Goal: Task Accomplishment & Management: Manage account settings

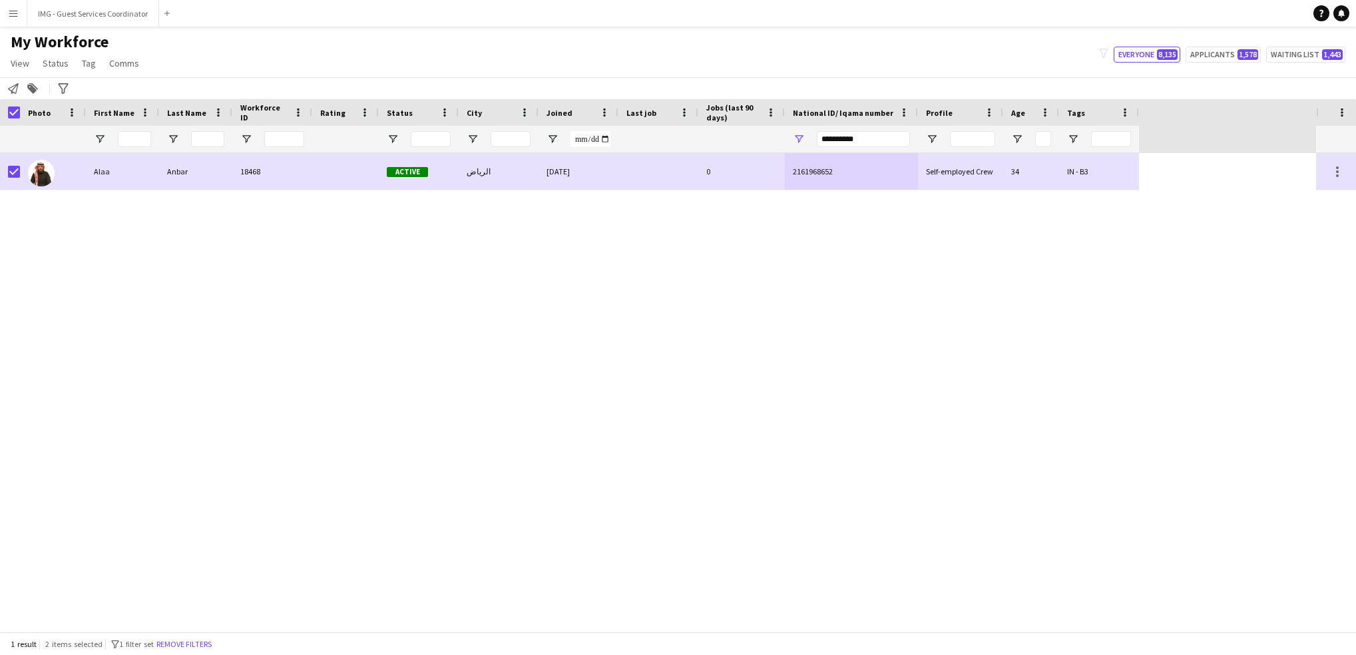
click at [856, 131] on input "**********" at bounding box center [863, 139] width 93 height 16
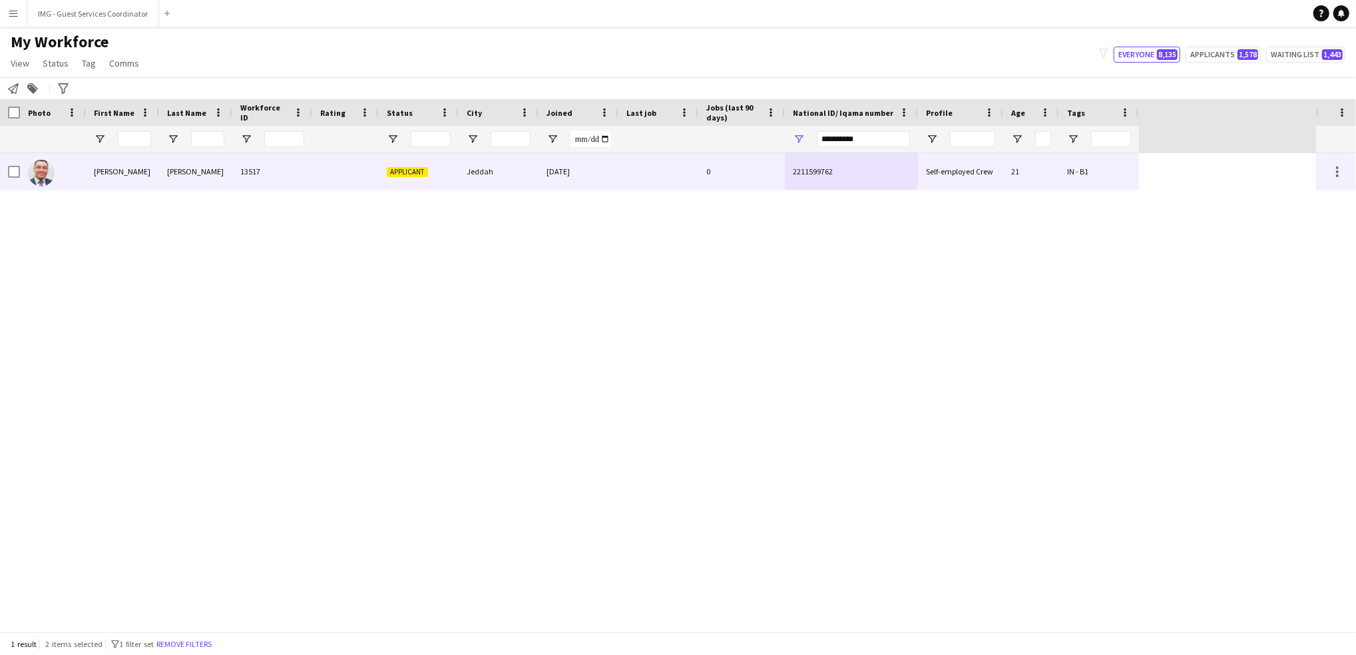
type input "**********"
click at [617, 182] on div "[DATE]" at bounding box center [579, 171] width 80 height 37
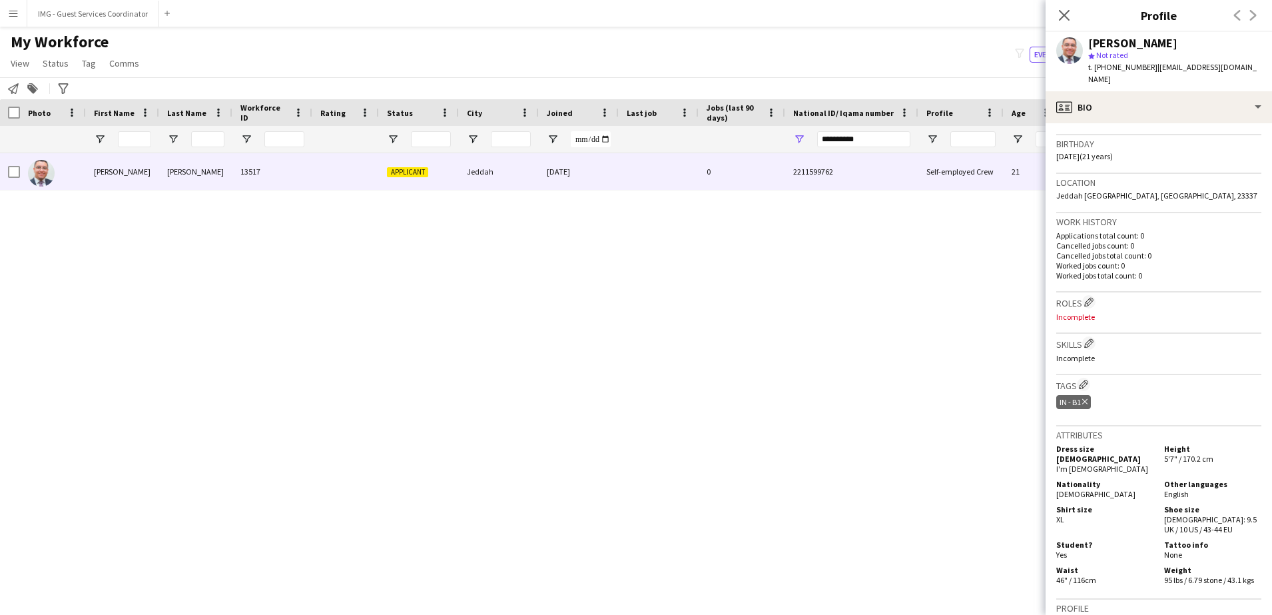
scroll to position [241, 0]
click at [1086, 376] on app-icon "Edit crew company tags" at bounding box center [1083, 380] width 9 height 9
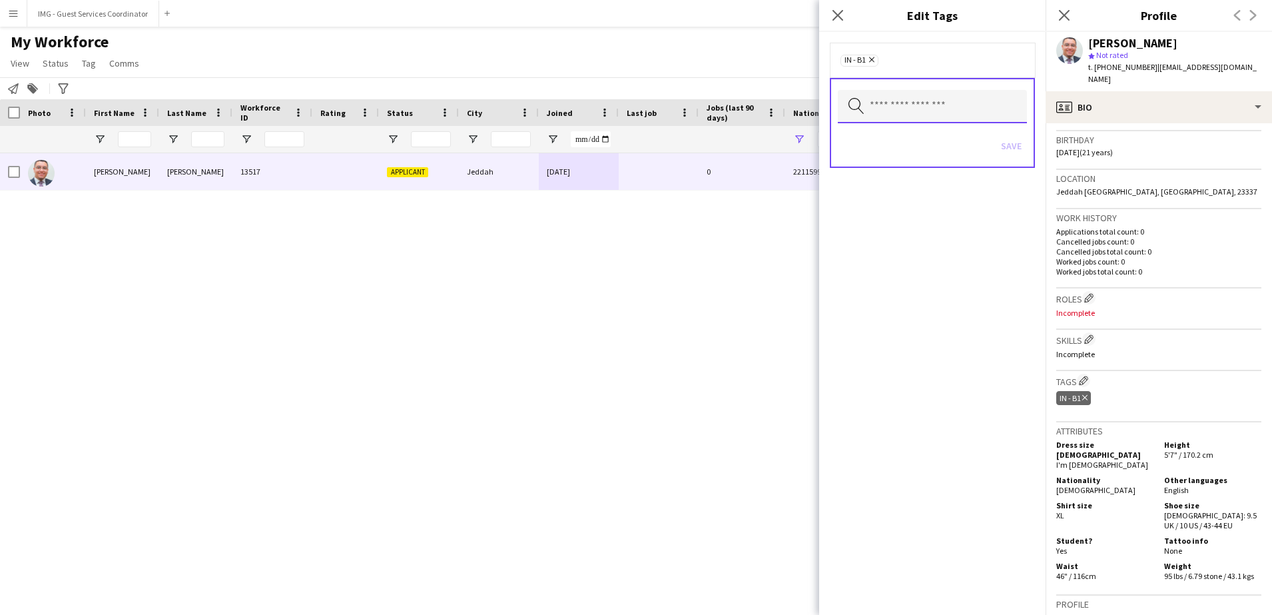
click at [925, 105] on input "text" at bounding box center [932, 106] width 189 height 33
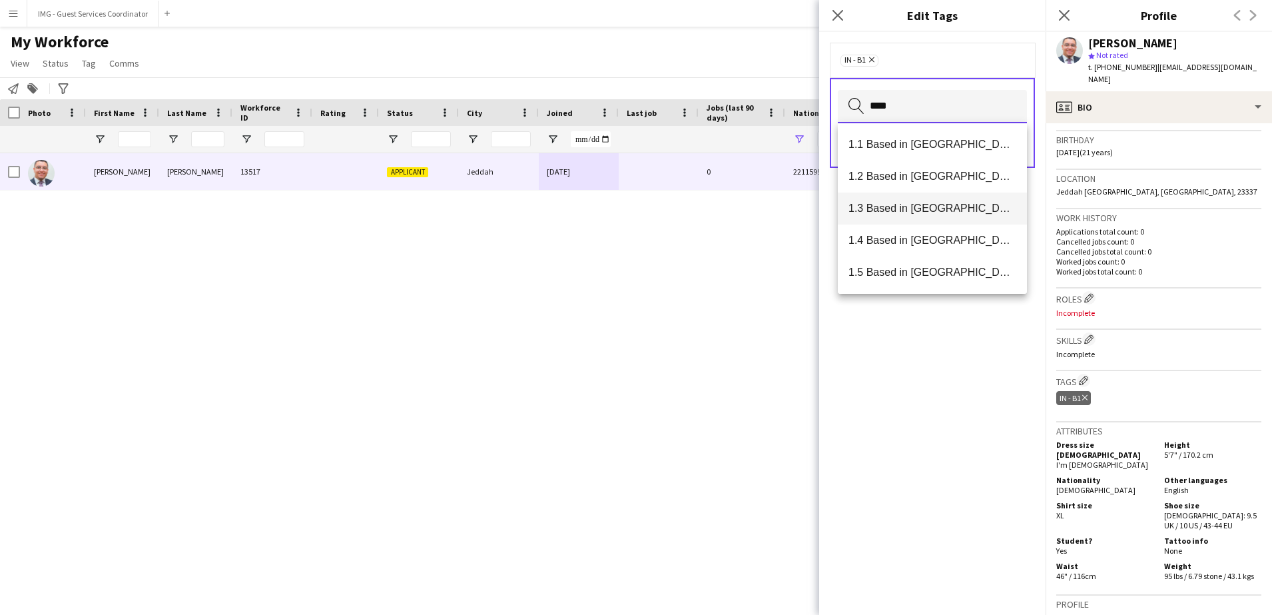
type input "****"
click at [936, 213] on span "1.3 Based in [GEOGRAPHIC_DATA]" at bounding box center [932, 208] width 168 height 13
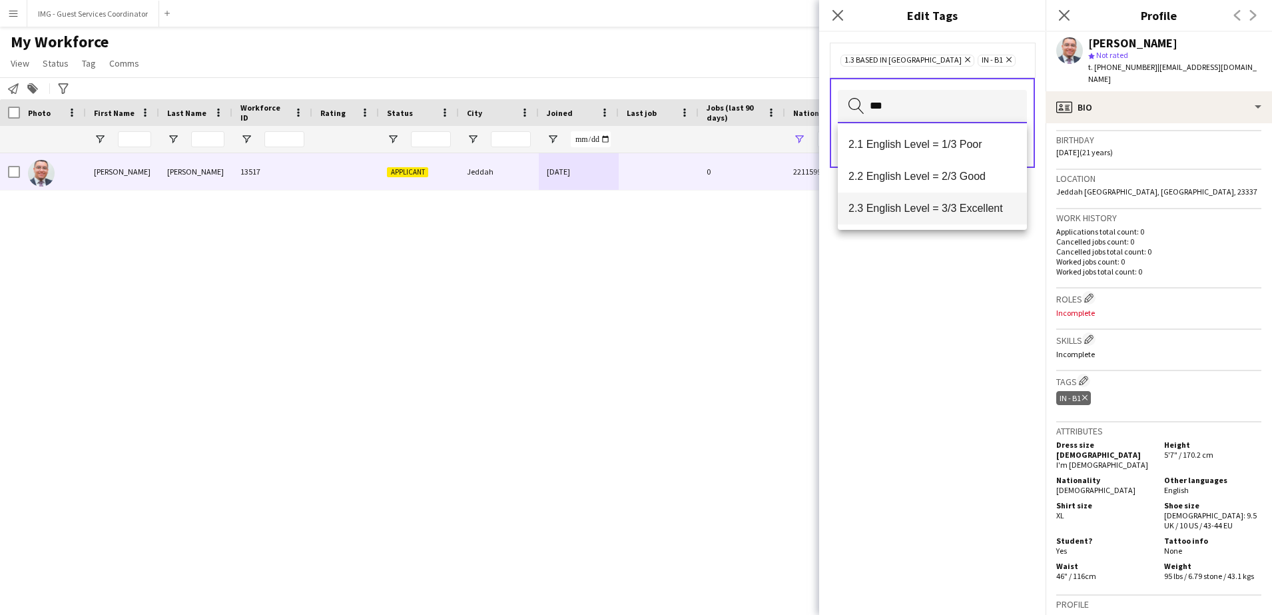
type input "***"
click at [957, 200] on mat-option "2.3 English Level = 3/3 Excellent" at bounding box center [932, 208] width 189 height 32
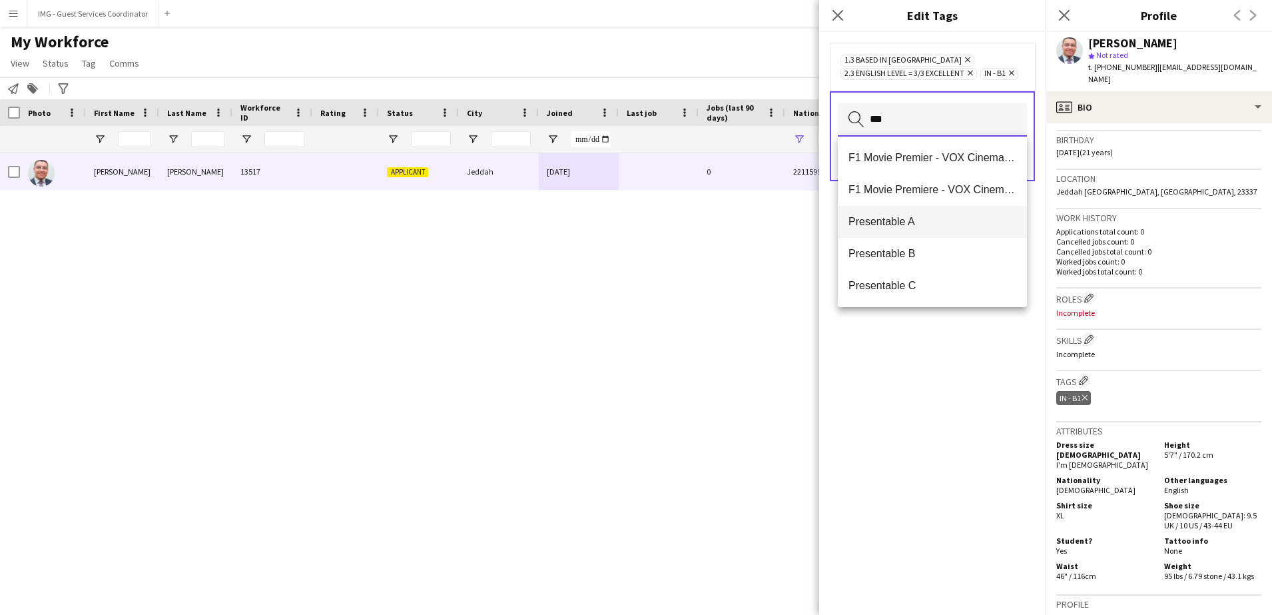
type input "***"
click at [916, 219] on span "Presentable A" at bounding box center [932, 221] width 168 height 13
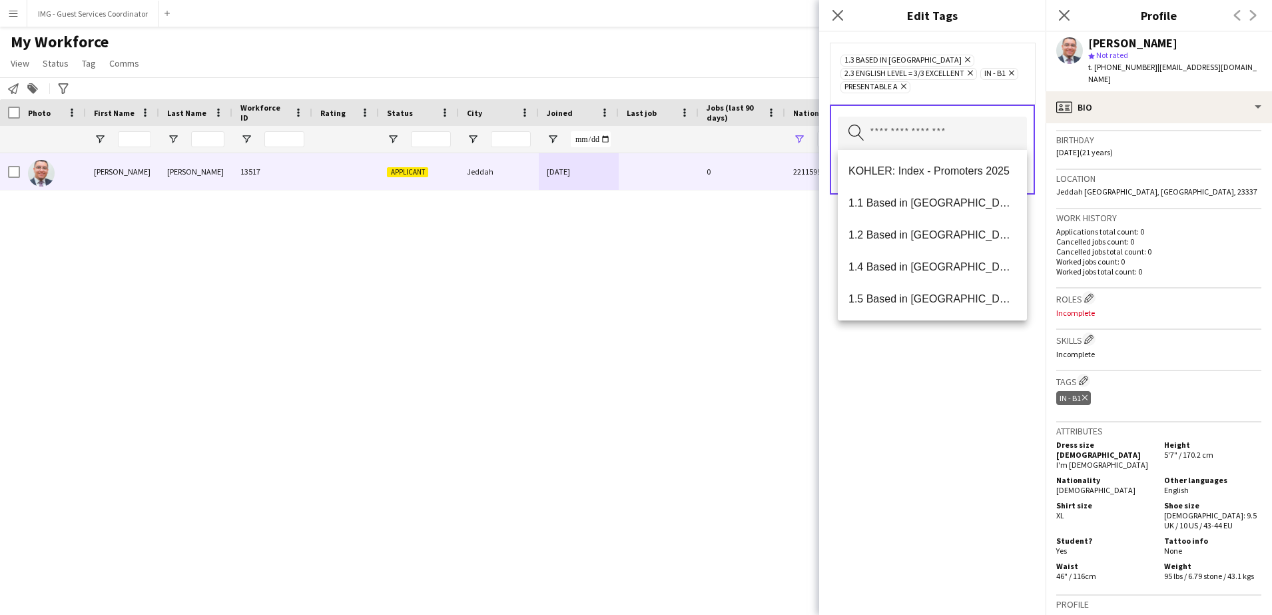
click at [948, 374] on div "1.3 Based in [GEOGRAPHIC_DATA] Remove 2.3 English Level = 3/3 Excellent Remove …" at bounding box center [932, 323] width 226 height 583
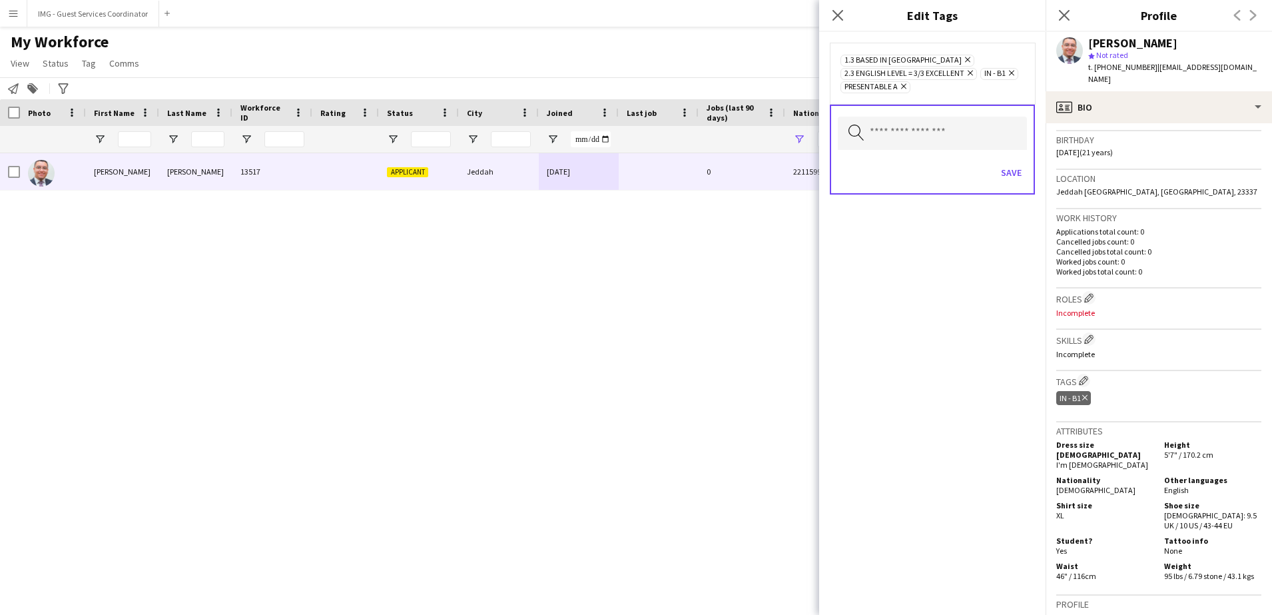
scroll to position [0, 0]
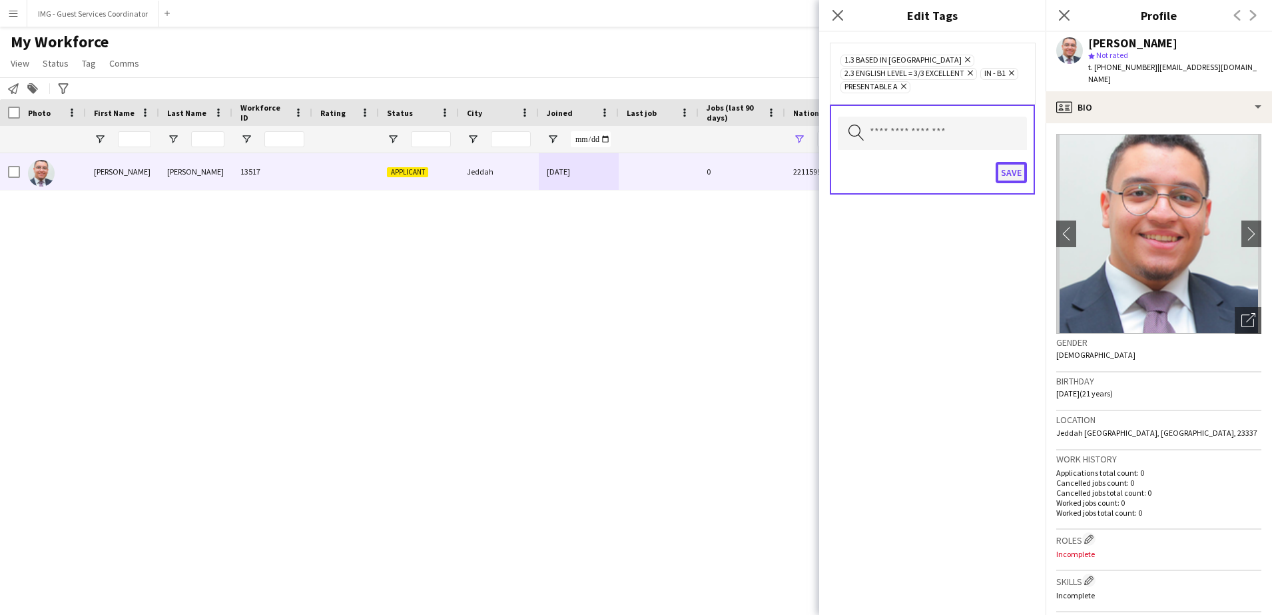
click at [1011, 170] on button "Save" at bounding box center [1010, 172] width 31 height 21
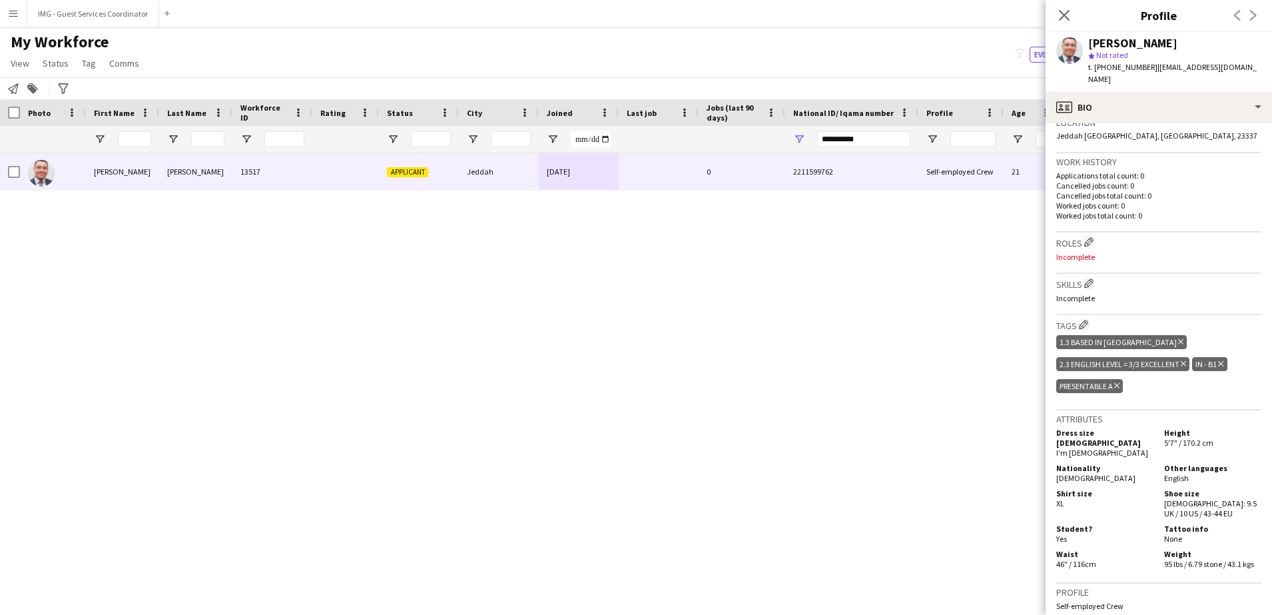
scroll to position [294, 0]
click at [1091, 240] on app-icon "Edit crew company roles" at bounding box center [1088, 244] width 9 height 9
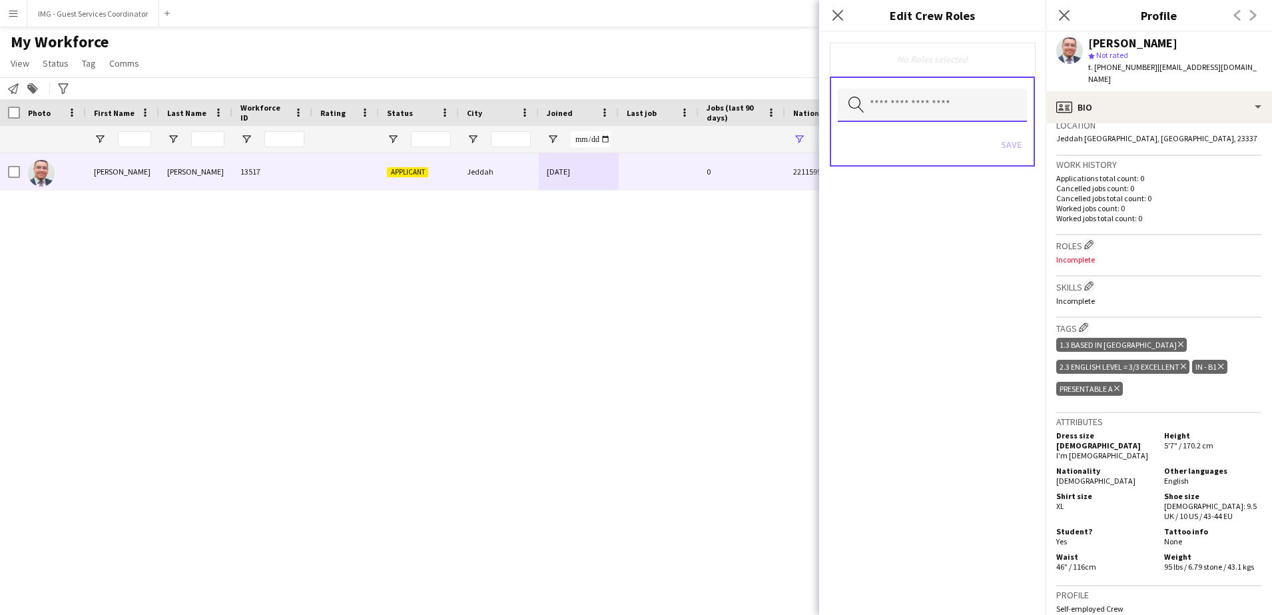
click at [911, 95] on input "text" at bounding box center [932, 105] width 189 height 33
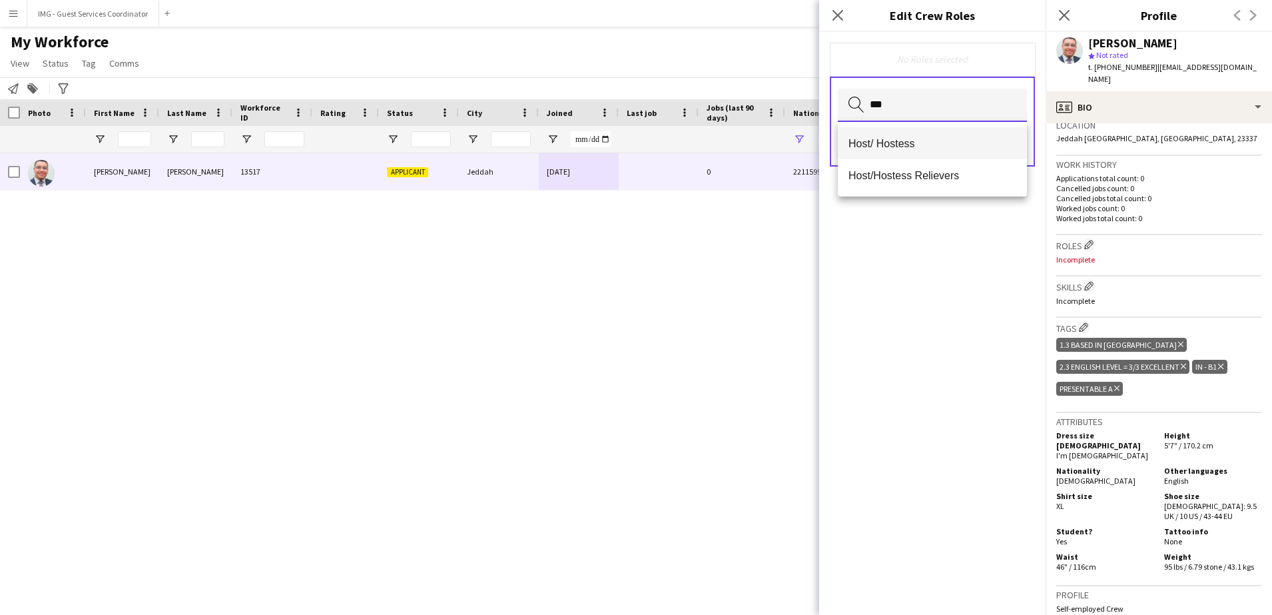
type input "***"
click at [907, 140] on span "Host/ Hostess" at bounding box center [932, 143] width 168 height 13
type input "****"
click at [953, 152] on mat-option "Customer Service Staff" at bounding box center [932, 145] width 189 height 32
type input "*"
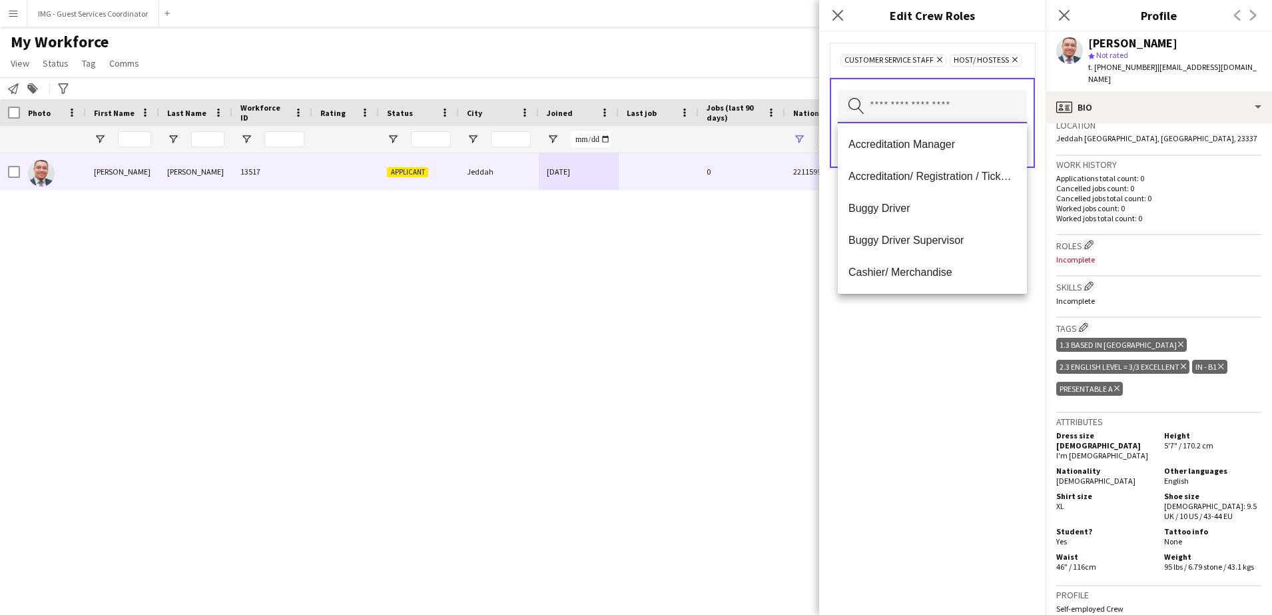
type input "*"
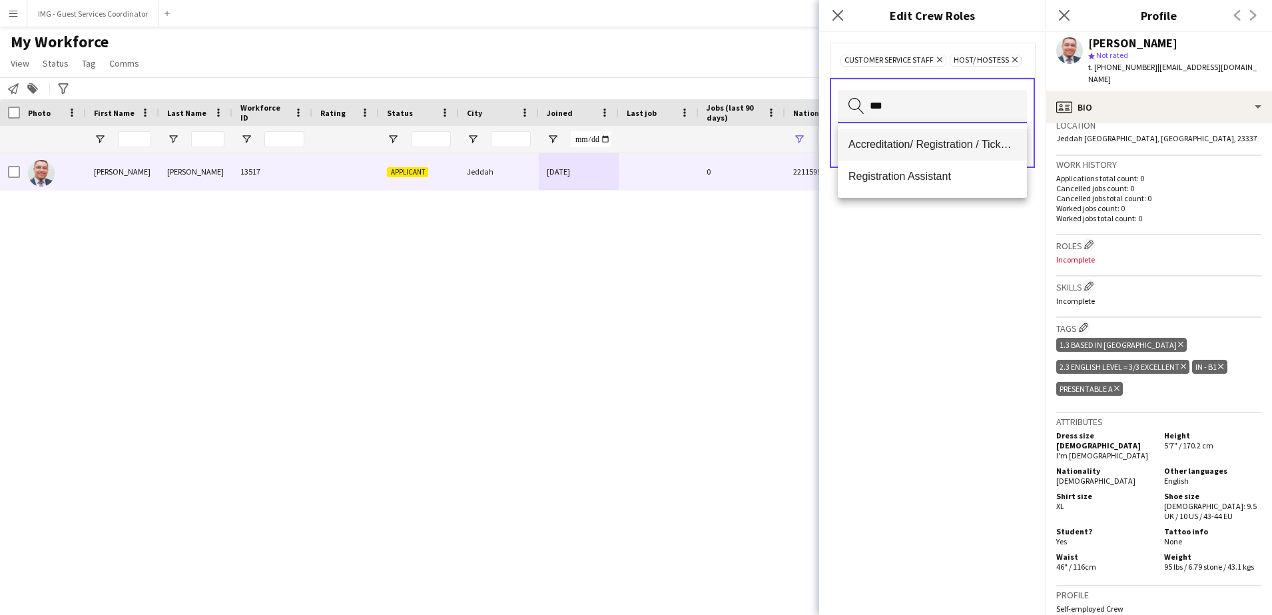
type input "***"
click at [943, 150] on span "Accreditation/ Registration / Ticketing" at bounding box center [932, 144] width 168 height 13
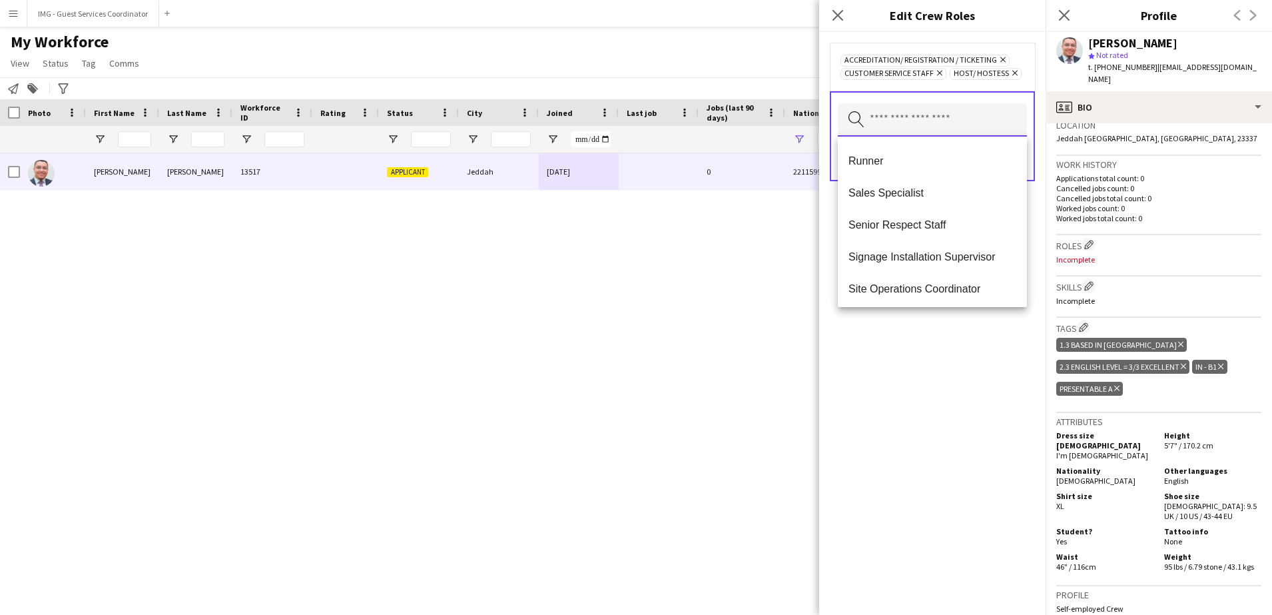
scroll to position [1246, 0]
click at [934, 183] on span "Tour Guide" at bounding box center [932, 189] width 168 height 13
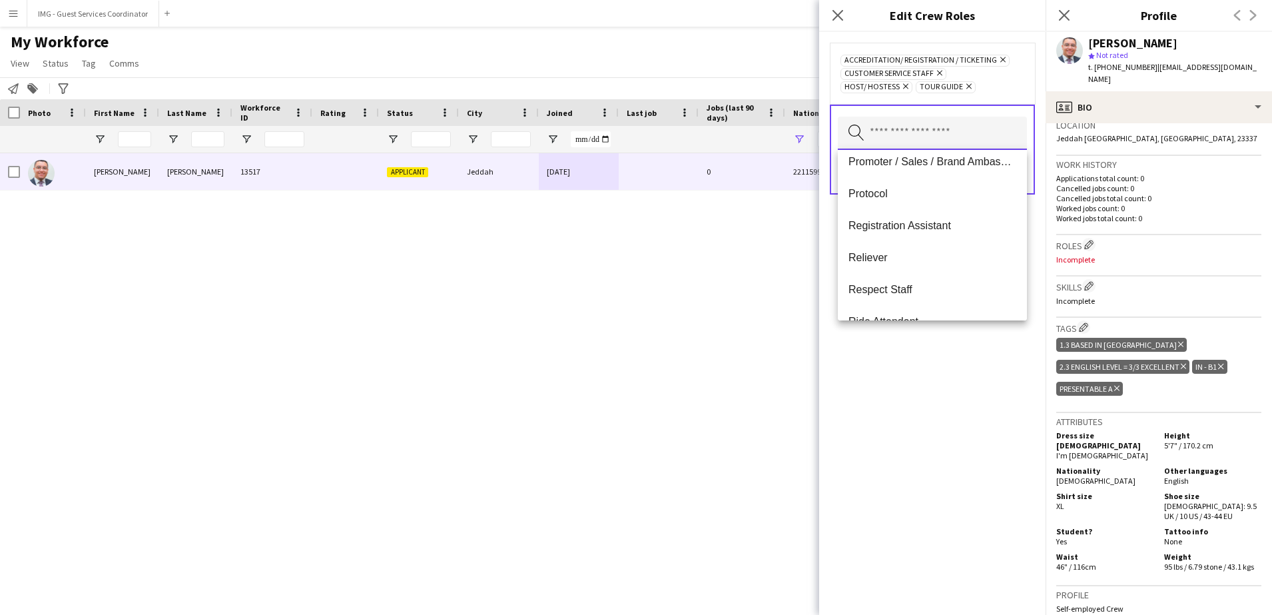
scroll to position [674, 0]
click at [959, 393] on div "Accreditation/ Registration / Ticketing Remove Customer Service Staff Remove Ho…" at bounding box center [932, 323] width 226 height 583
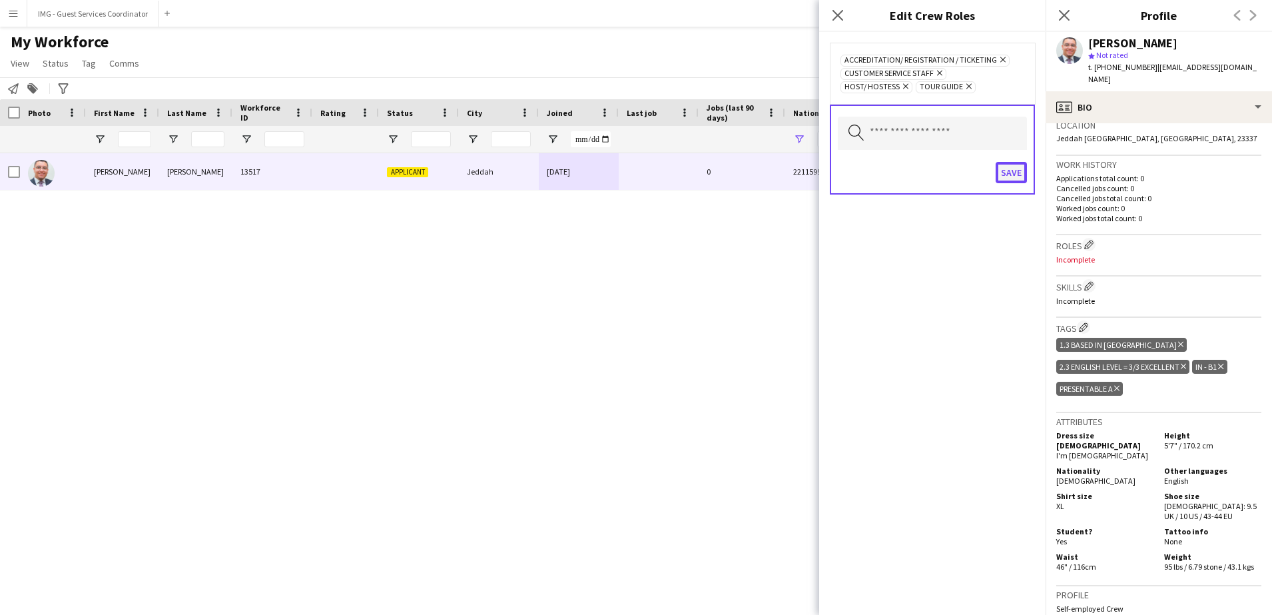
click at [1014, 172] on button "Save" at bounding box center [1010, 172] width 31 height 21
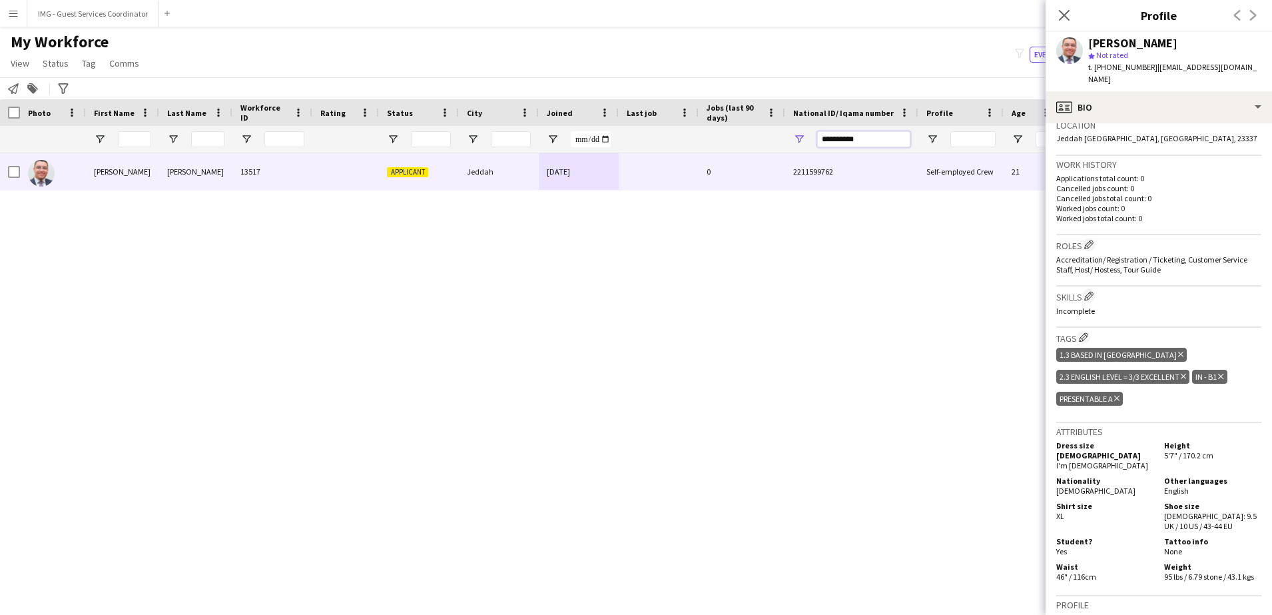
click at [850, 135] on input "**********" at bounding box center [863, 139] width 93 height 16
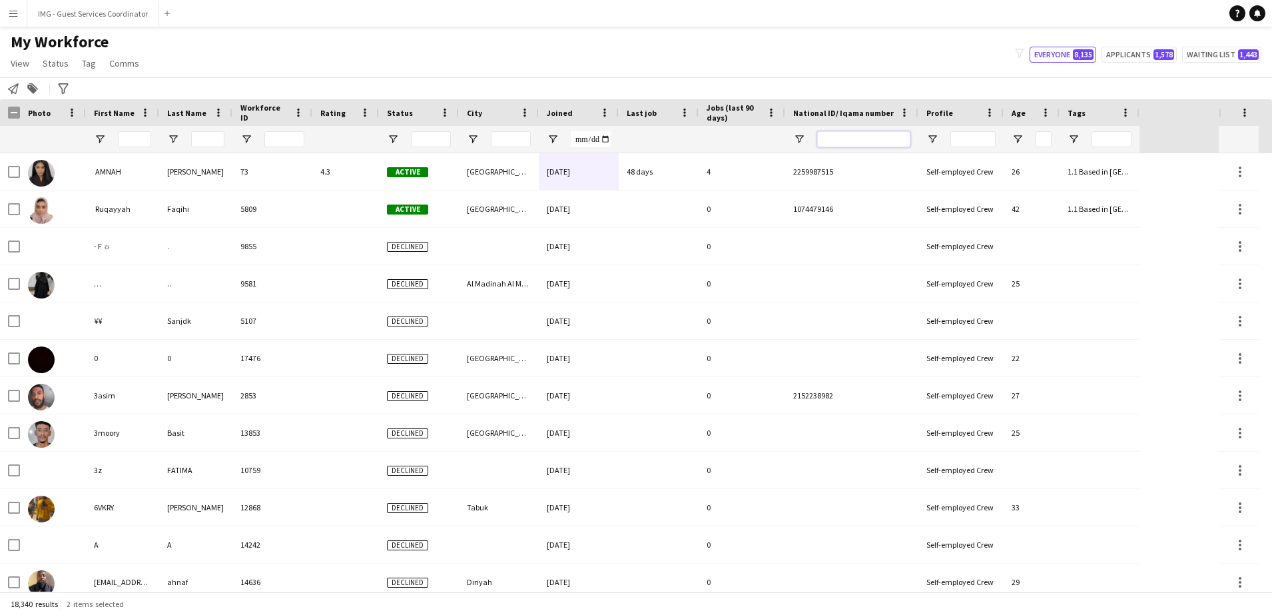
paste input "**********"
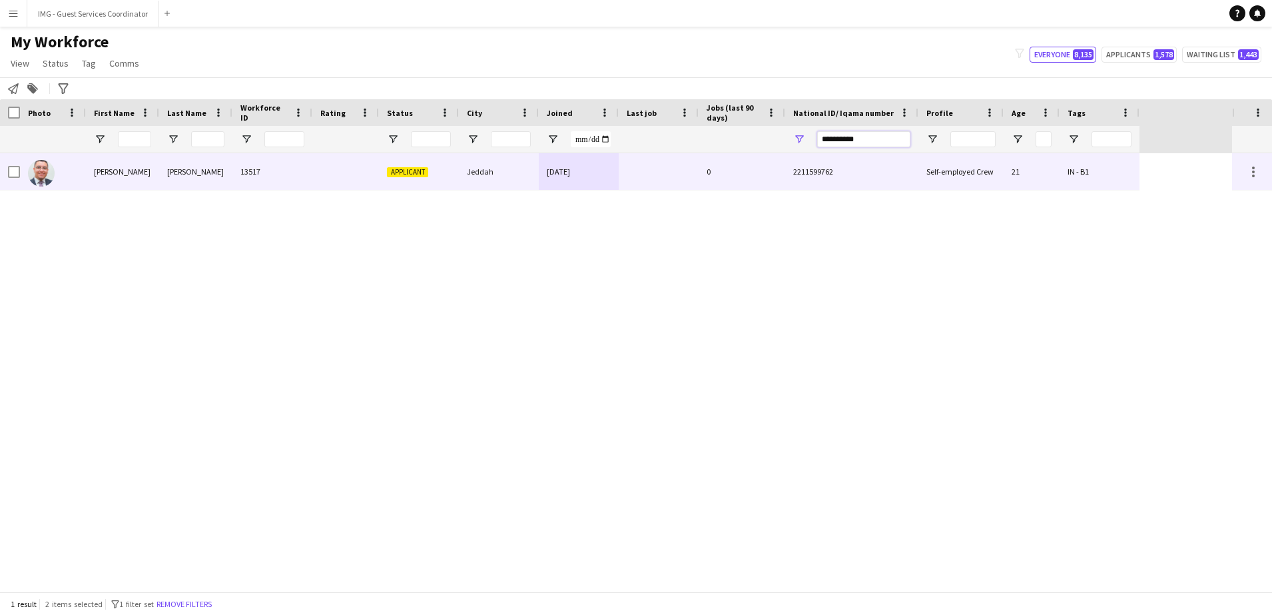
type input "**********"
click at [1084, 168] on div "IN - B1" at bounding box center [1099, 171] width 80 height 37
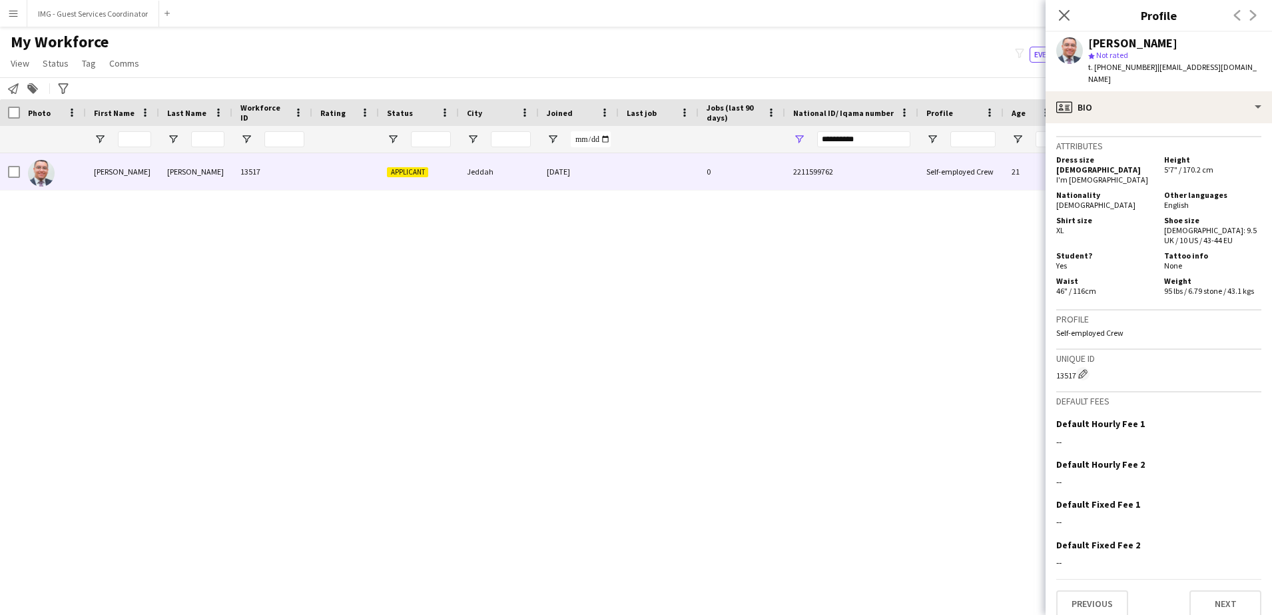
scroll to position [0, 0]
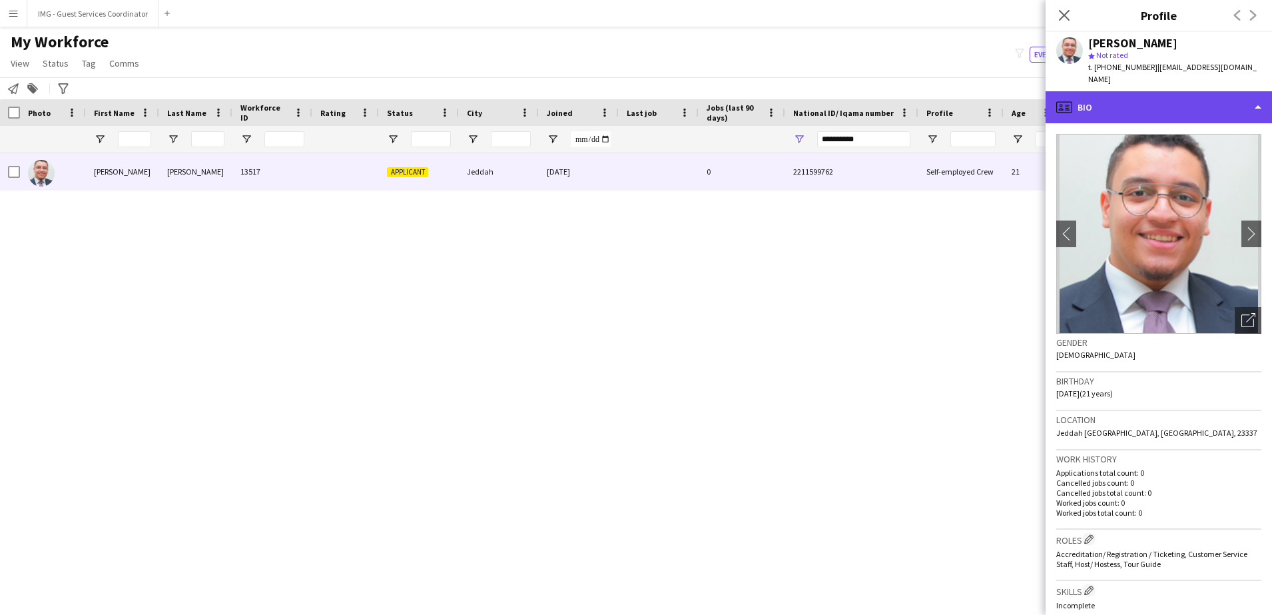
click at [1147, 102] on div "profile Bio" at bounding box center [1158, 107] width 226 height 32
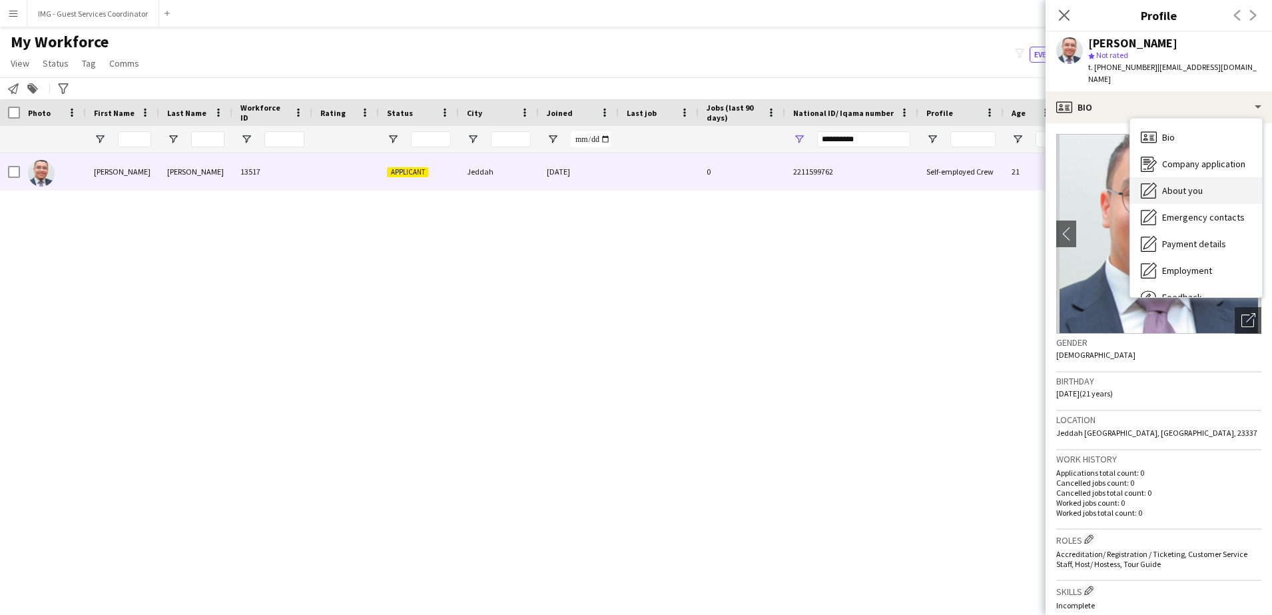
click at [1185, 184] on span "About you" at bounding box center [1182, 190] width 41 height 12
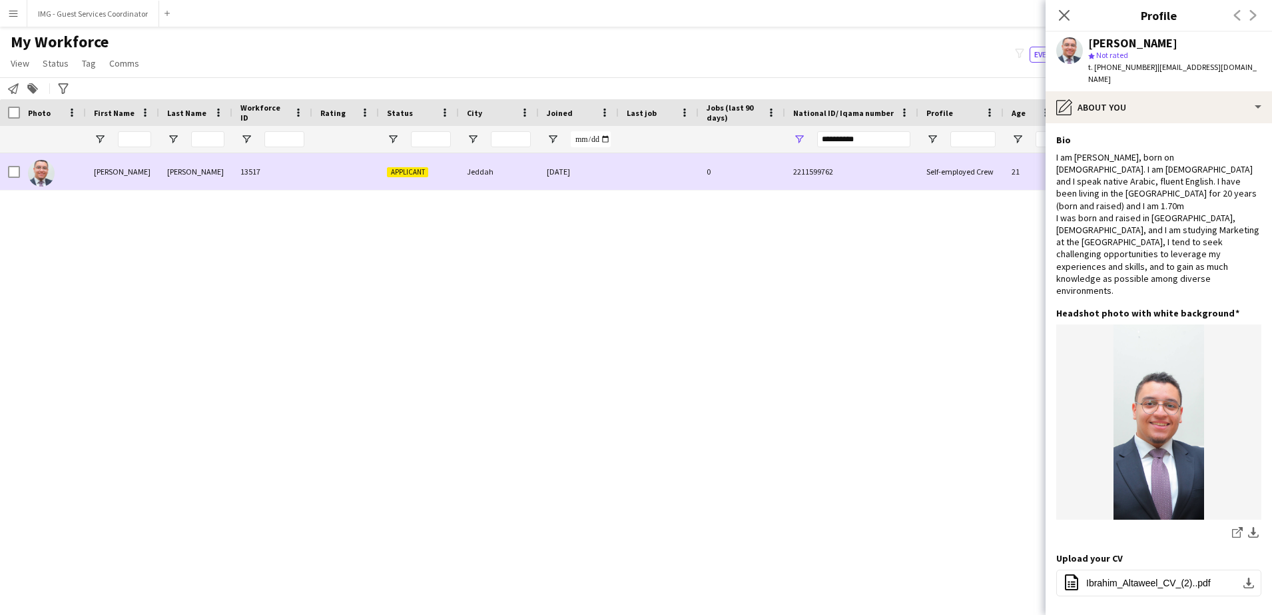
click at [15, 178] on div at bounding box center [14, 171] width 12 height 37
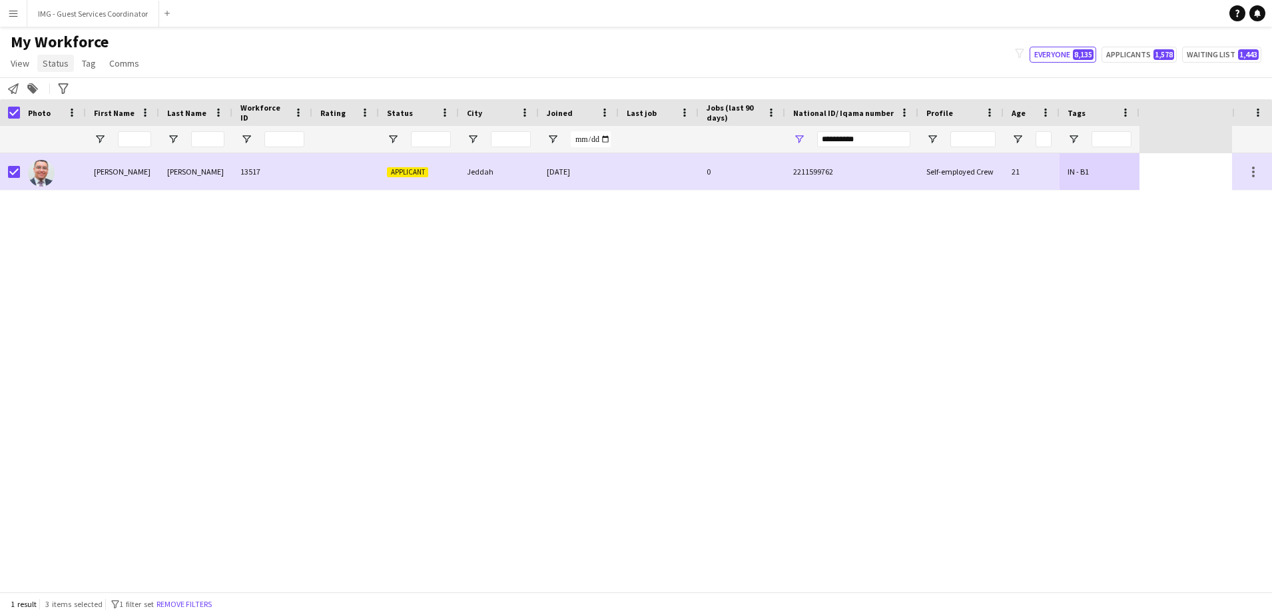
click at [57, 59] on span "Status" at bounding box center [56, 63] width 26 height 12
click at [81, 99] on link "Edit" at bounding box center [84, 92] width 93 height 28
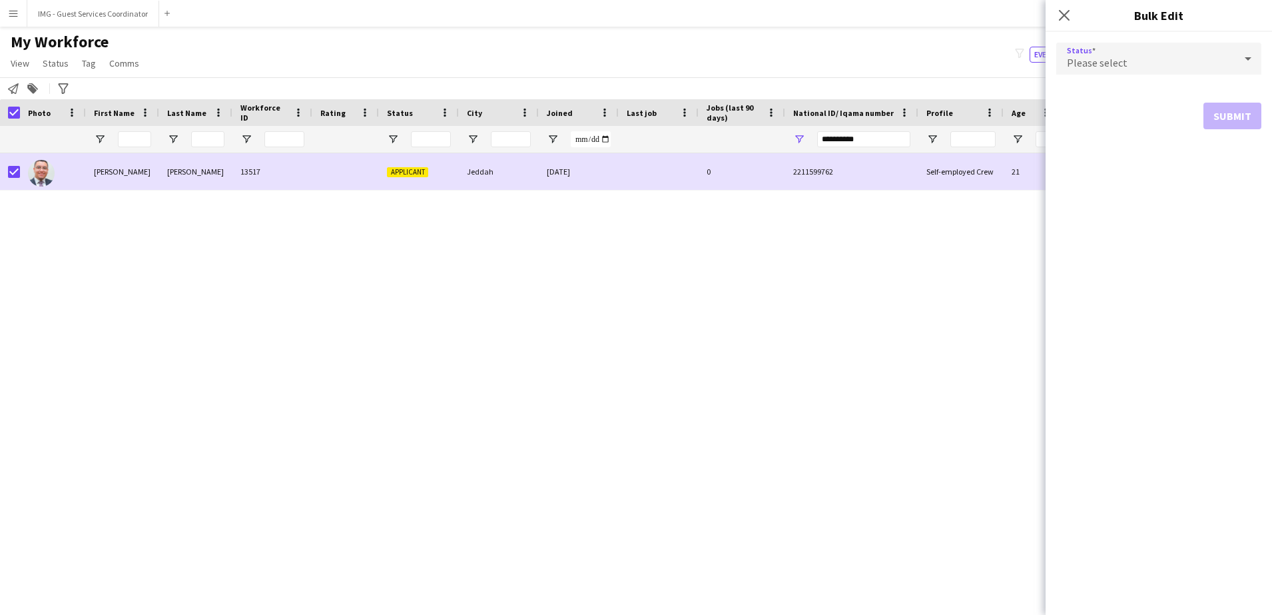
click at [1158, 53] on div "Please select" at bounding box center [1145, 59] width 178 height 32
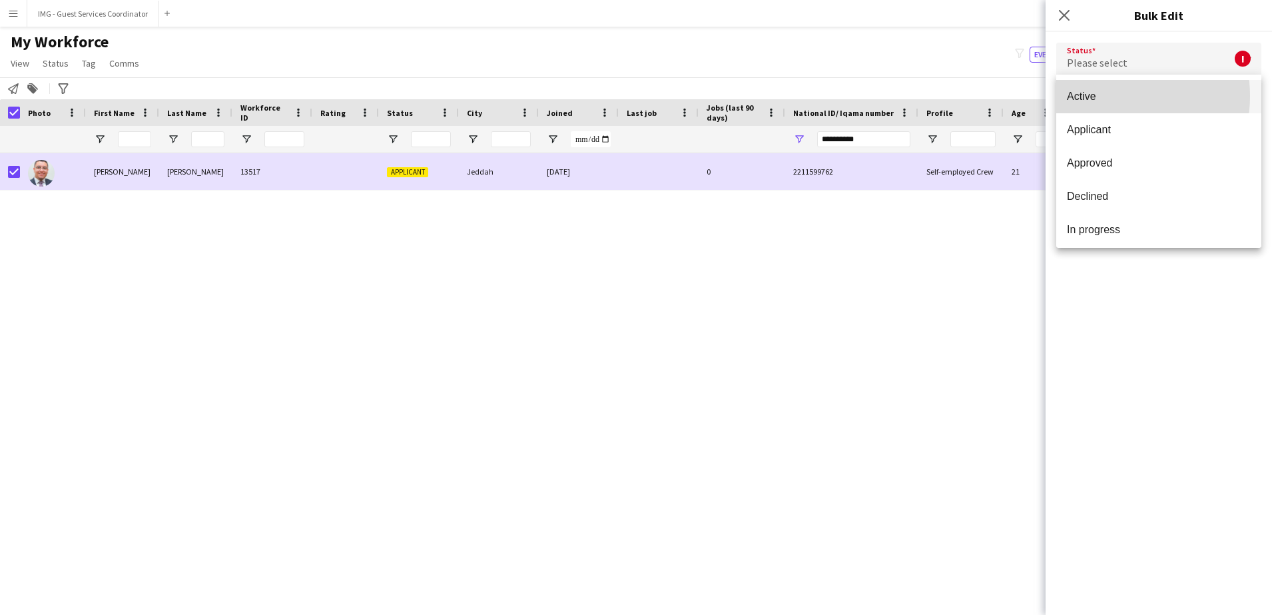
click at [1110, 96] on span "Active" at bounding box center [1159, 96] width 184 height 13
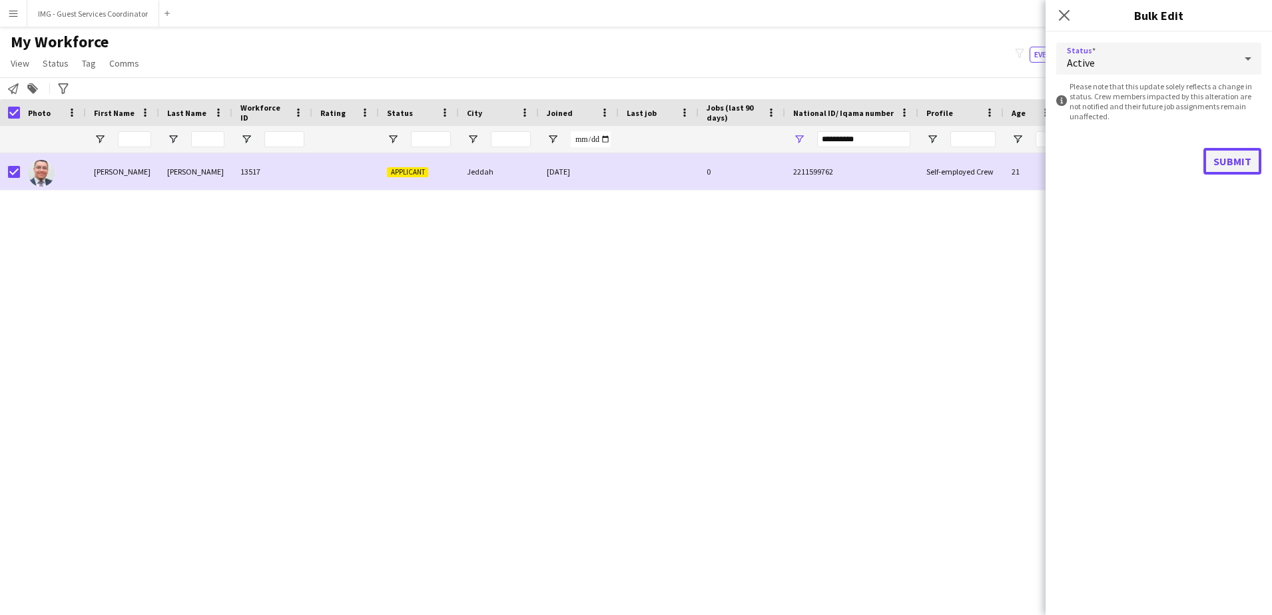
click at [1221, 163] on button "Submit" at bounding box center [1232, 161] width 58 height 27
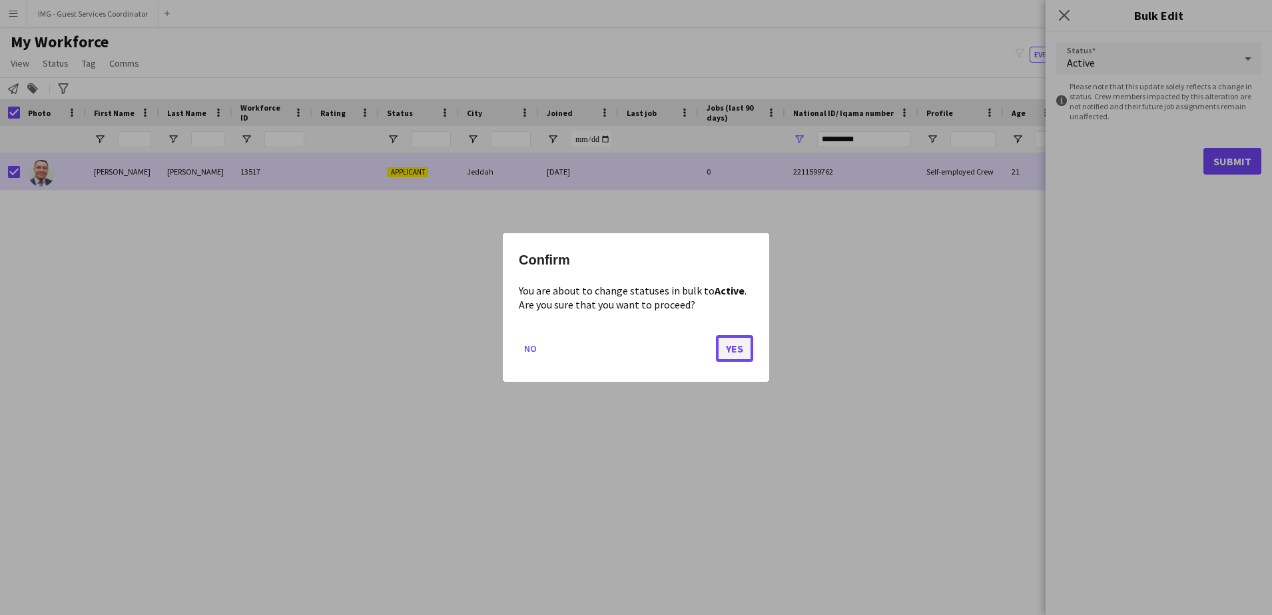
click at [750, 336] on button "Yes" at bounding box center [734, 348] width 37 height 27
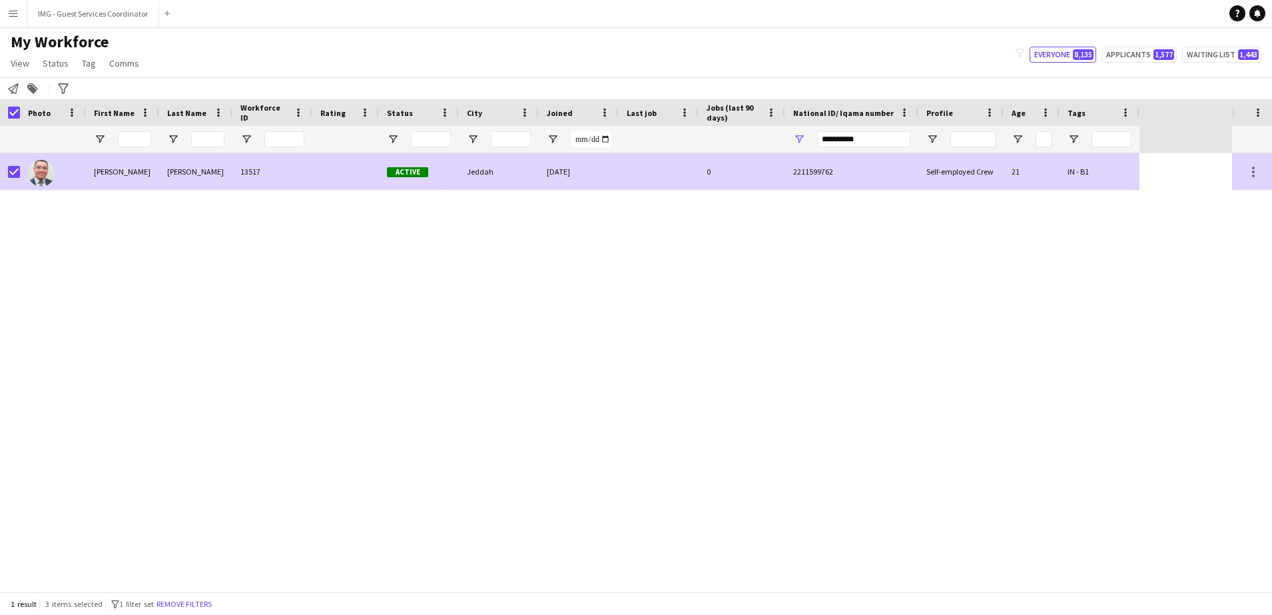
click at [1113, 169] on div "IN - B1" at bounding box center [1099, 171] width 80 height 37
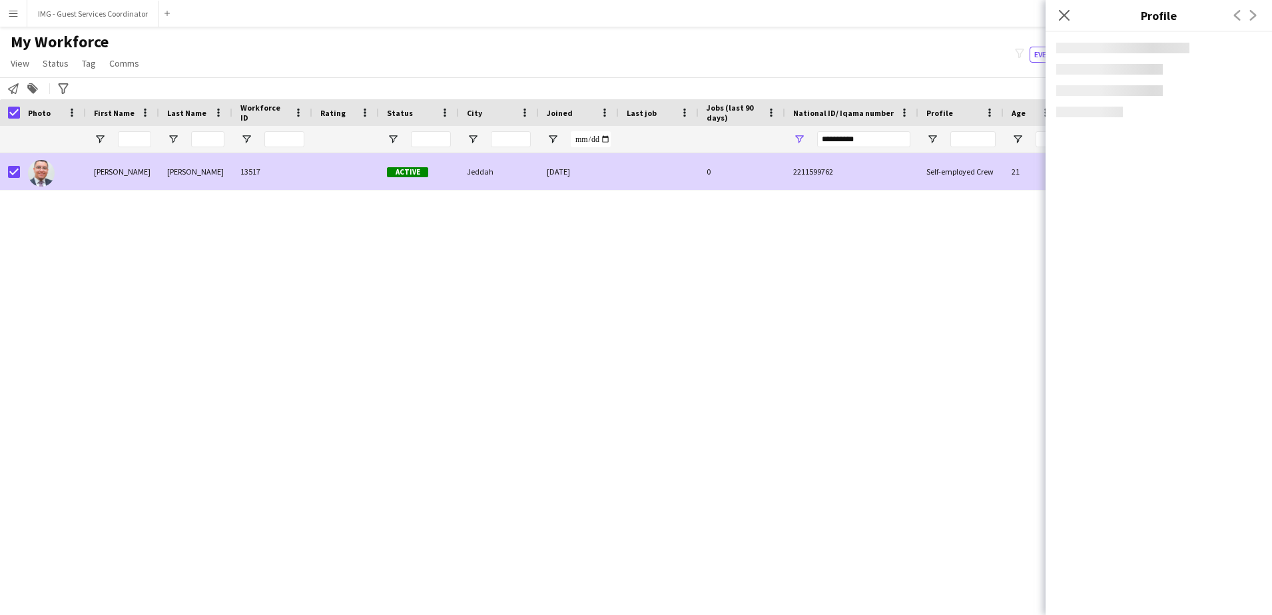
click at [1054, 172] on app-crew-profile "Close pop-in Profile Previous Next" at bounding box center [1158, 307] width 226 height 615
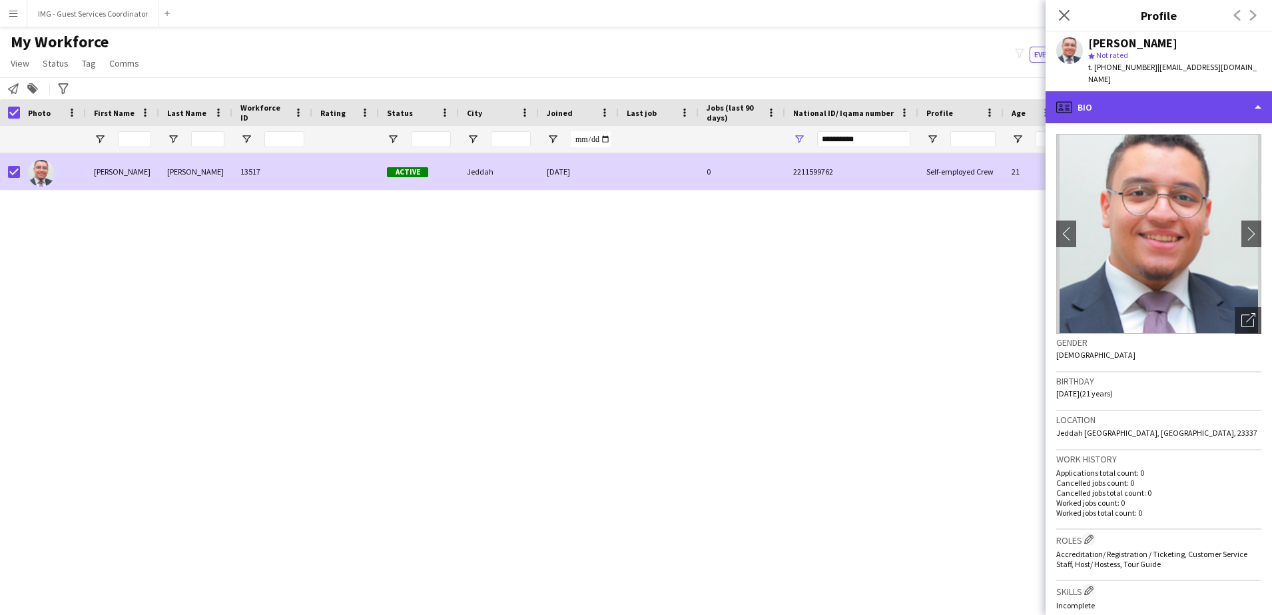
click at [1141, 91] on div "profile Bio" at bounding box center [1158, 107] width 226 height 32
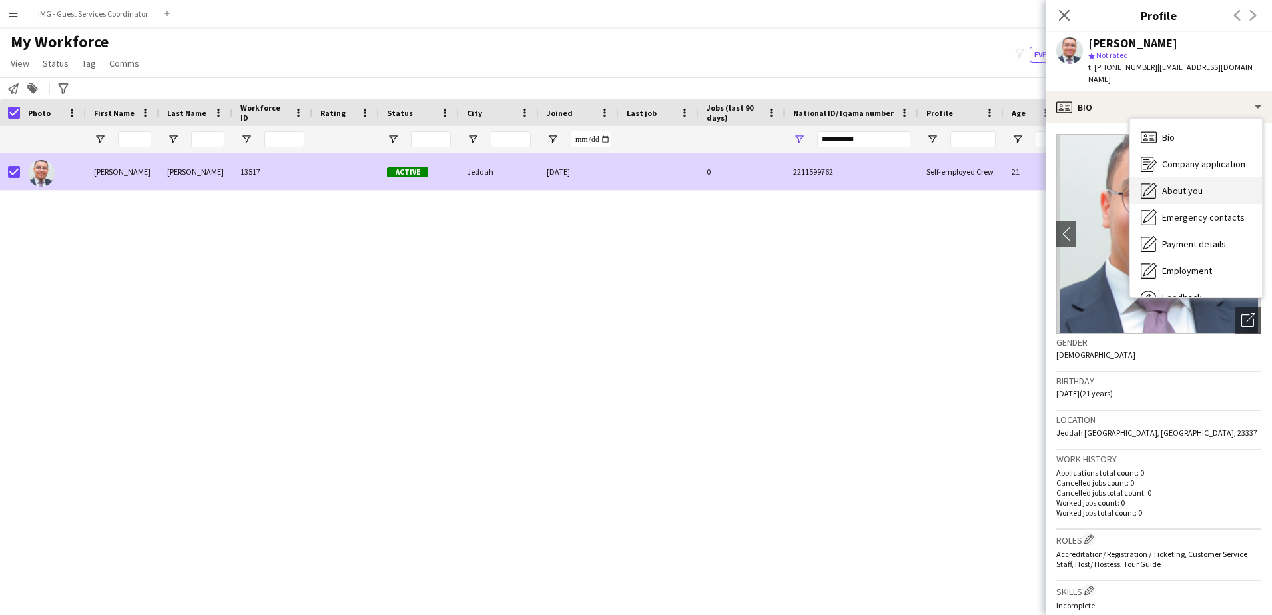
click at [1170, 184] on span "About you" at bounding box center [1182, 190] width 41 height 12
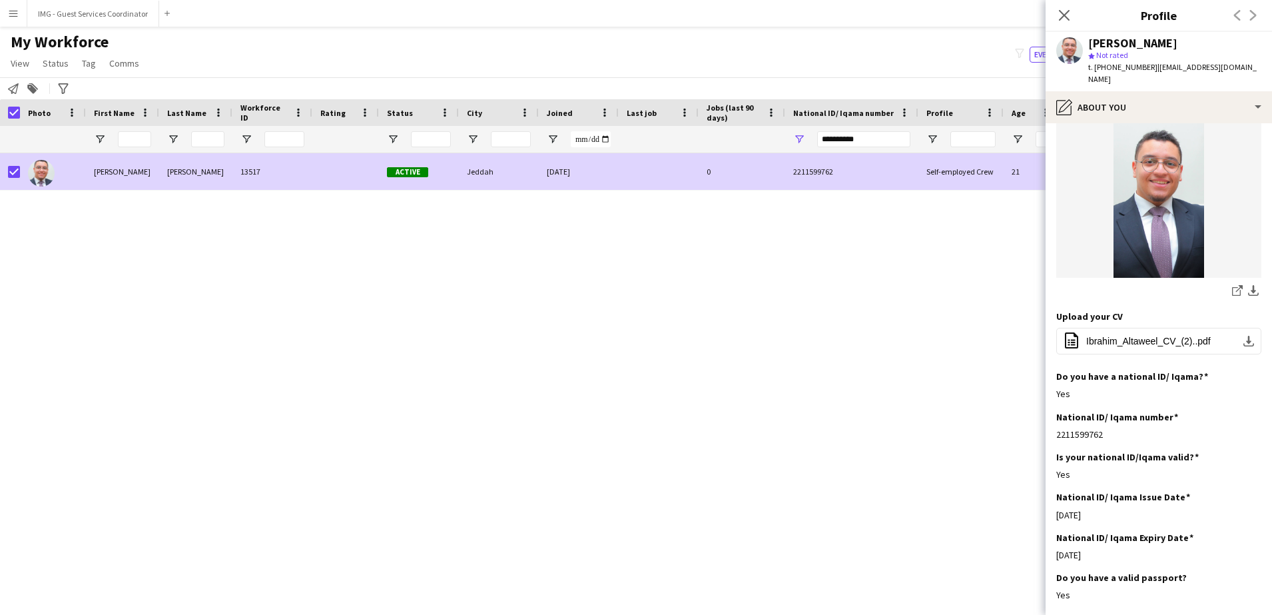
scroll to position [246, 0]
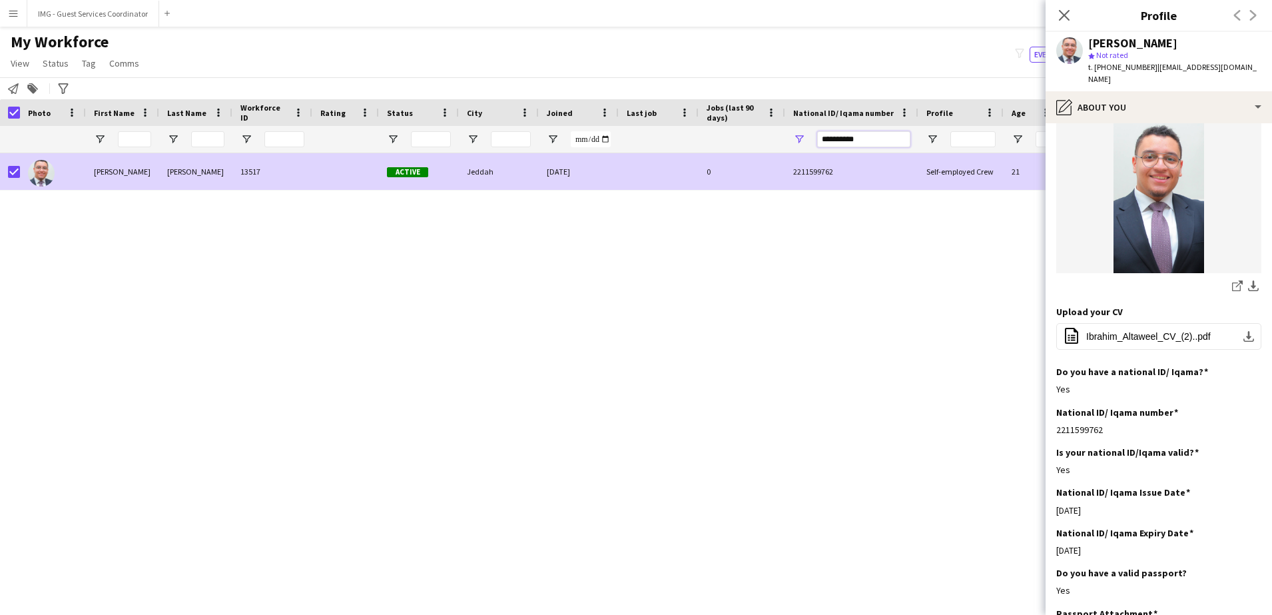
click at [827, 146] on input "**********" at bounding box center [863, 139] width 93 height 16
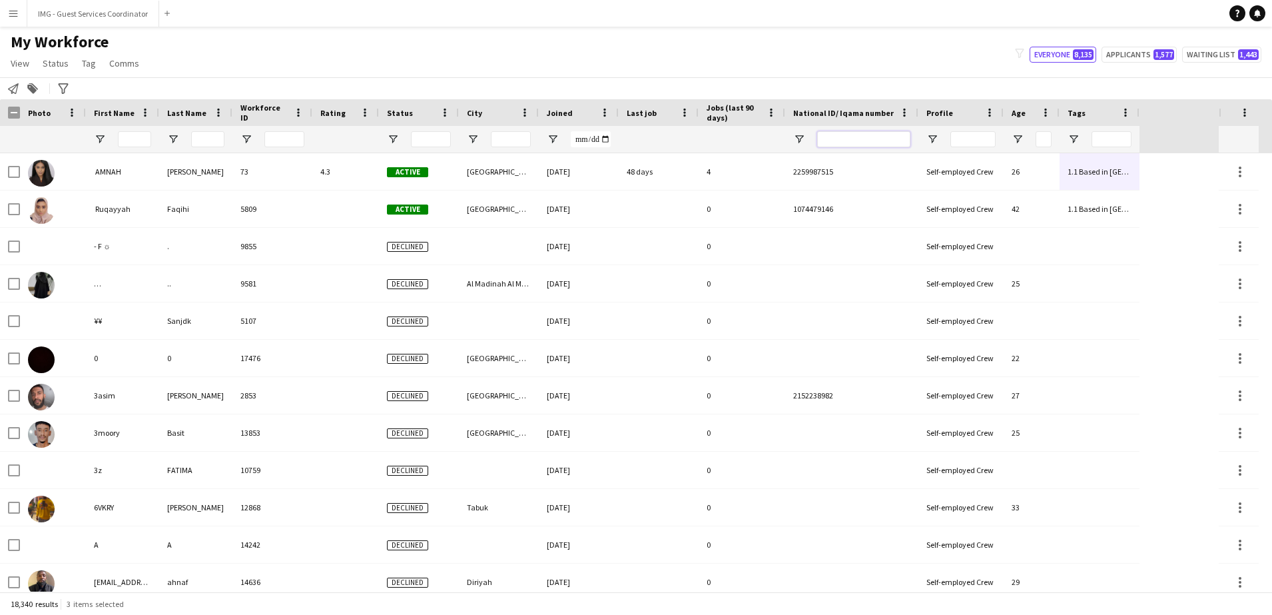
paste input "**********"
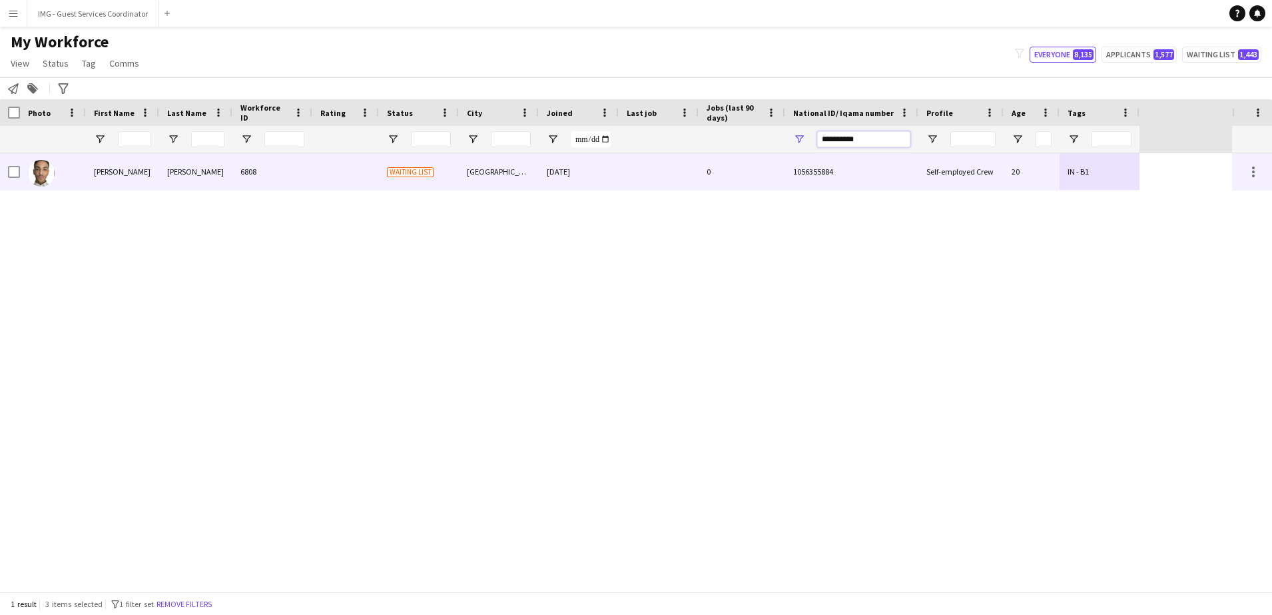
type input "**********"
click at [535, 182] on div "[GEOGRAPHIC_DATA]" at bounding box center [499, 171] width 80 height 37
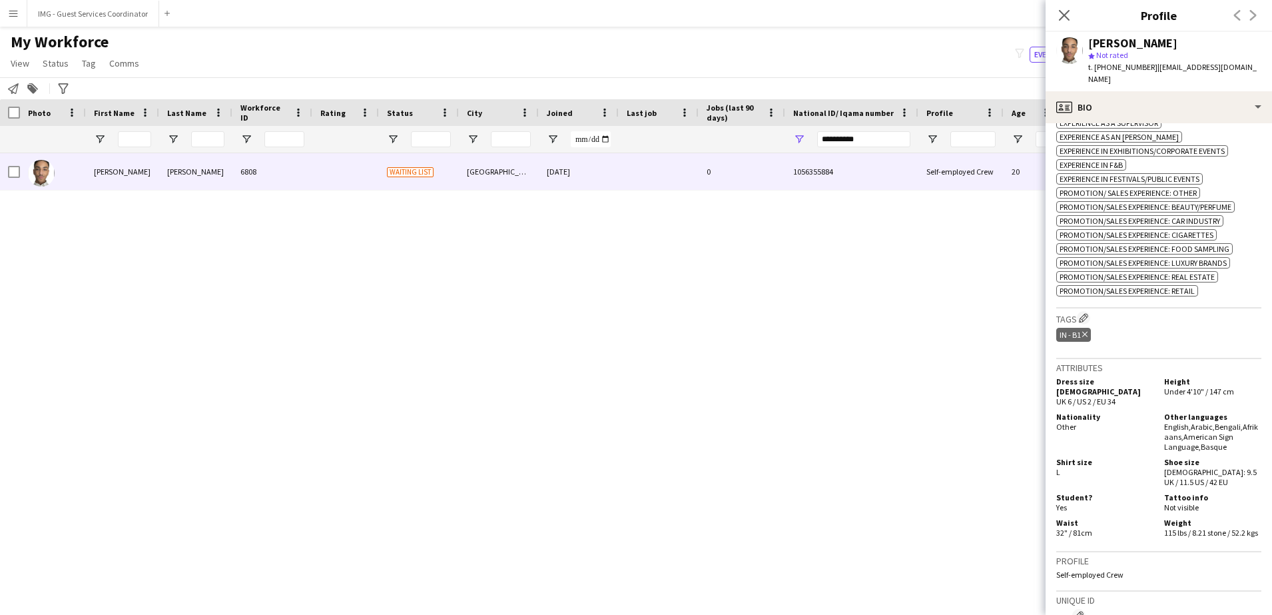
scroll to position [517, 0]
click at [1087, 309] on app-icon "Edit crew company tags" at bounding box center [1083, 313] width 9 height 9
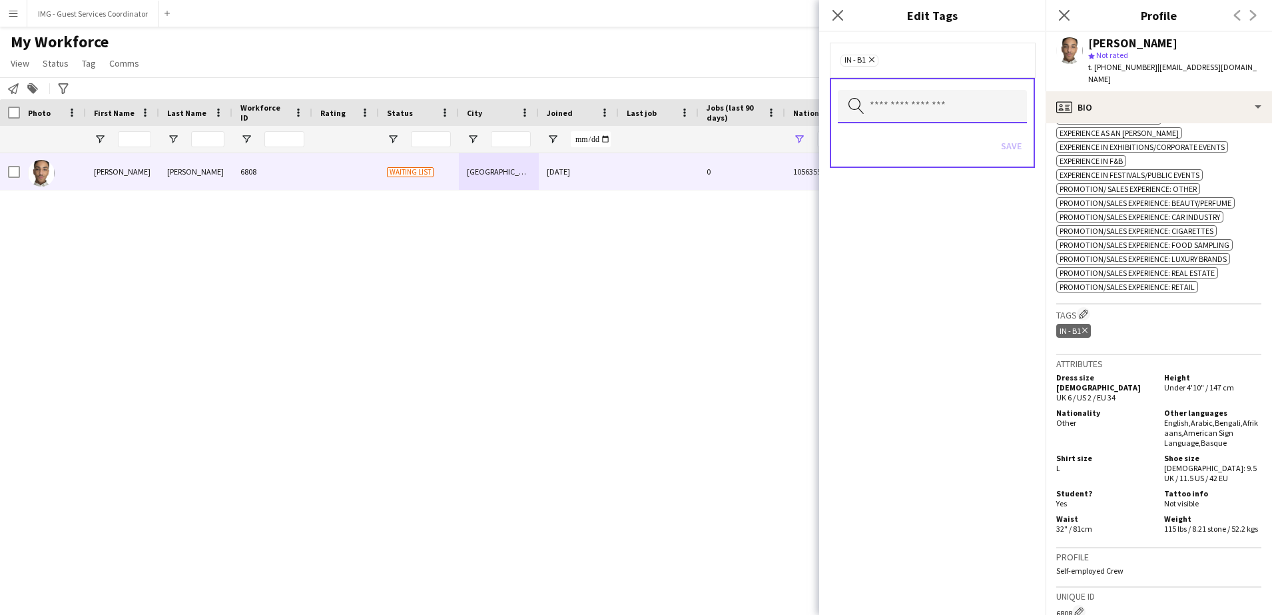
click at [915, 118] on input "text" at bounding box center [932, 106] width 189 height 33
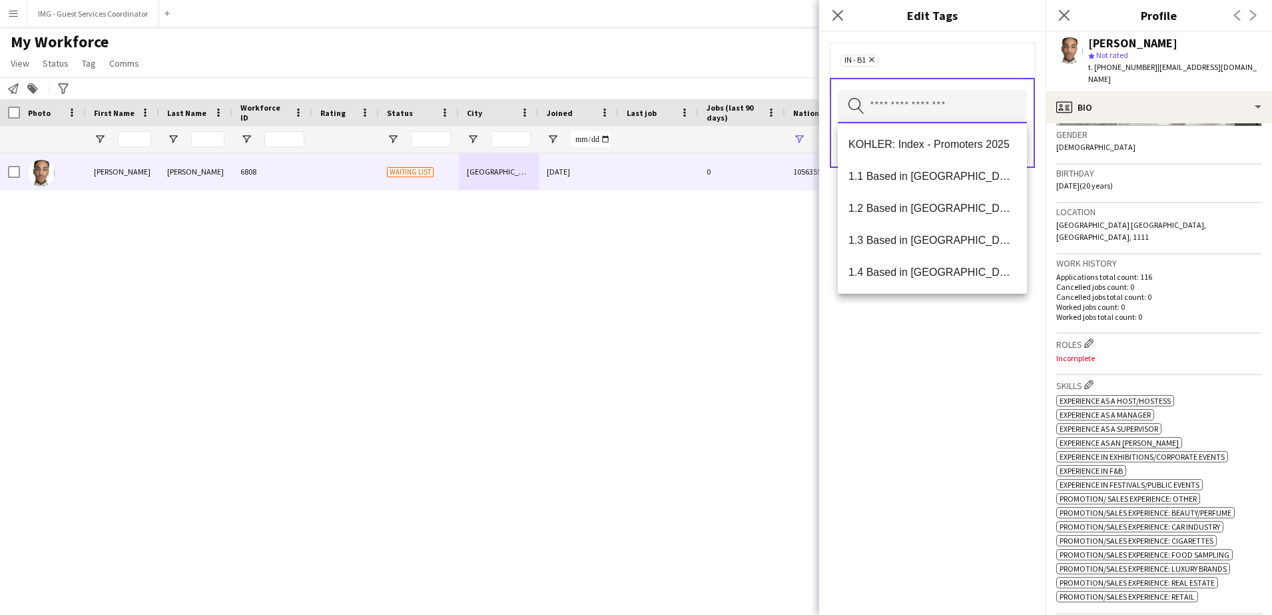
scroll to position [398, 0]
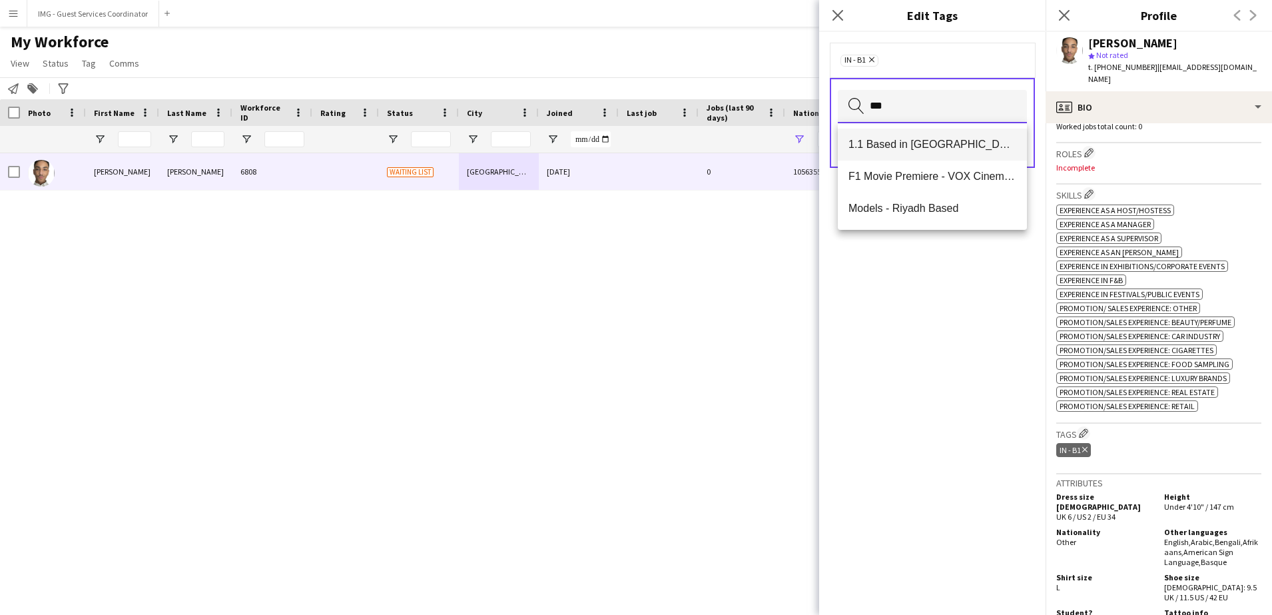
type input "***"
click at [906, 141] on span "1.1 Based in [GEOGRAPHIC_DATA]" at bounding box center [932, 144] width 168 height 13
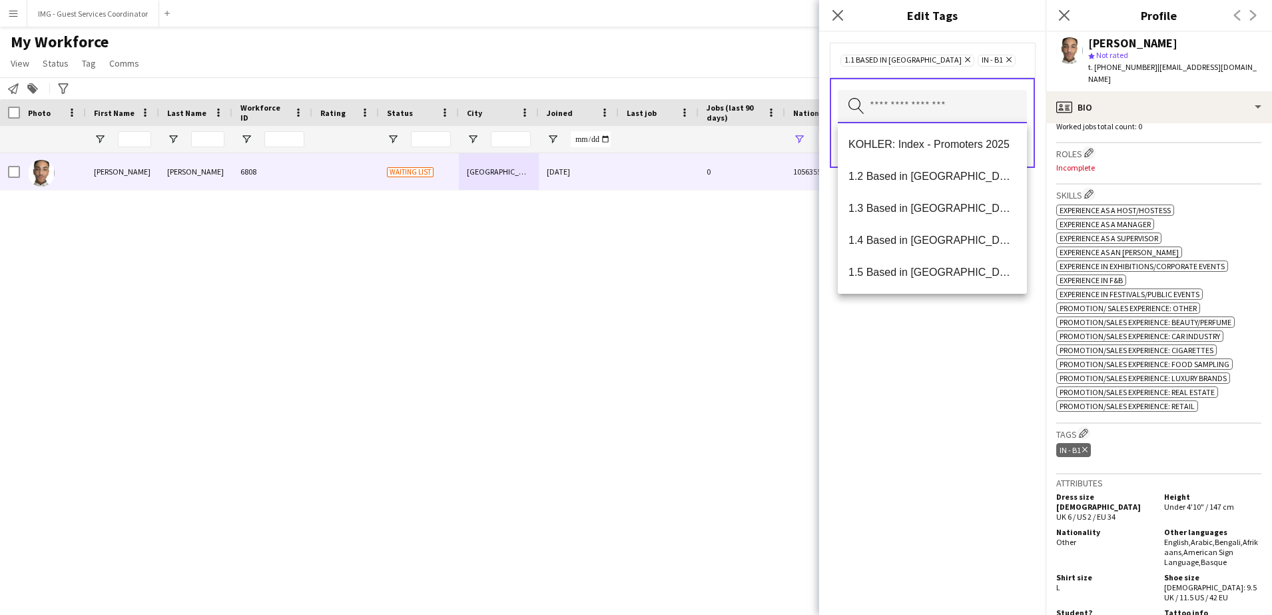
click at [953, 103] on input "text" at bounding box center [932, 106] width 189 height 33
type input "***"
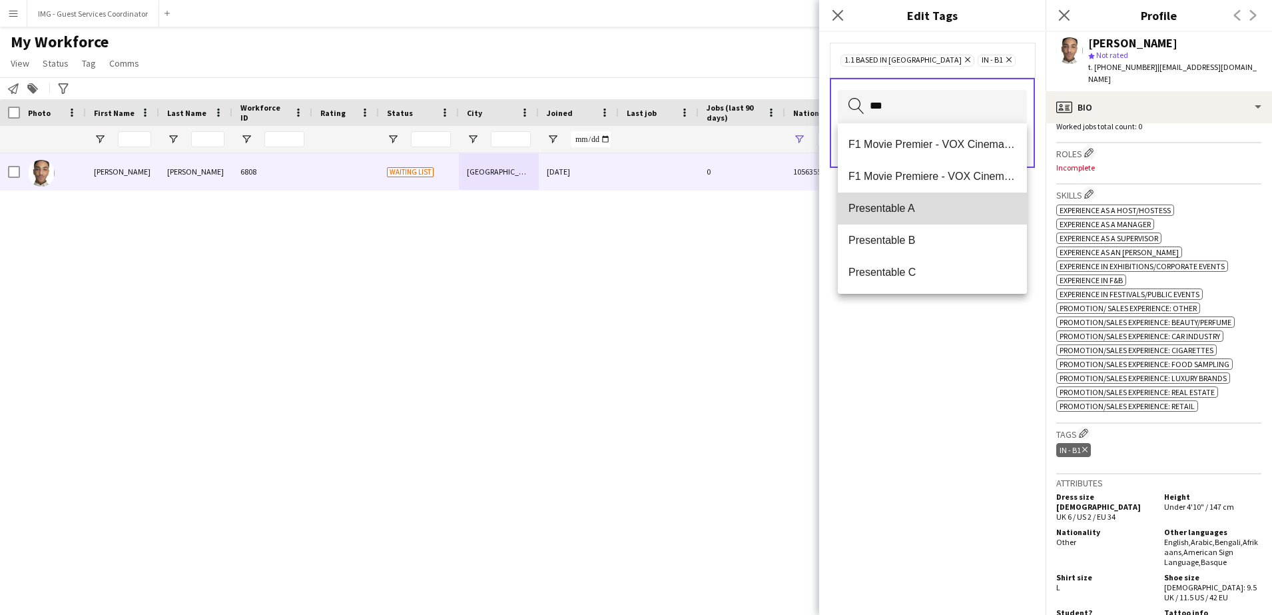
click at [953, 200] on mat-option "Presentable A" at bounding box center [932, 208] width 189 height 32
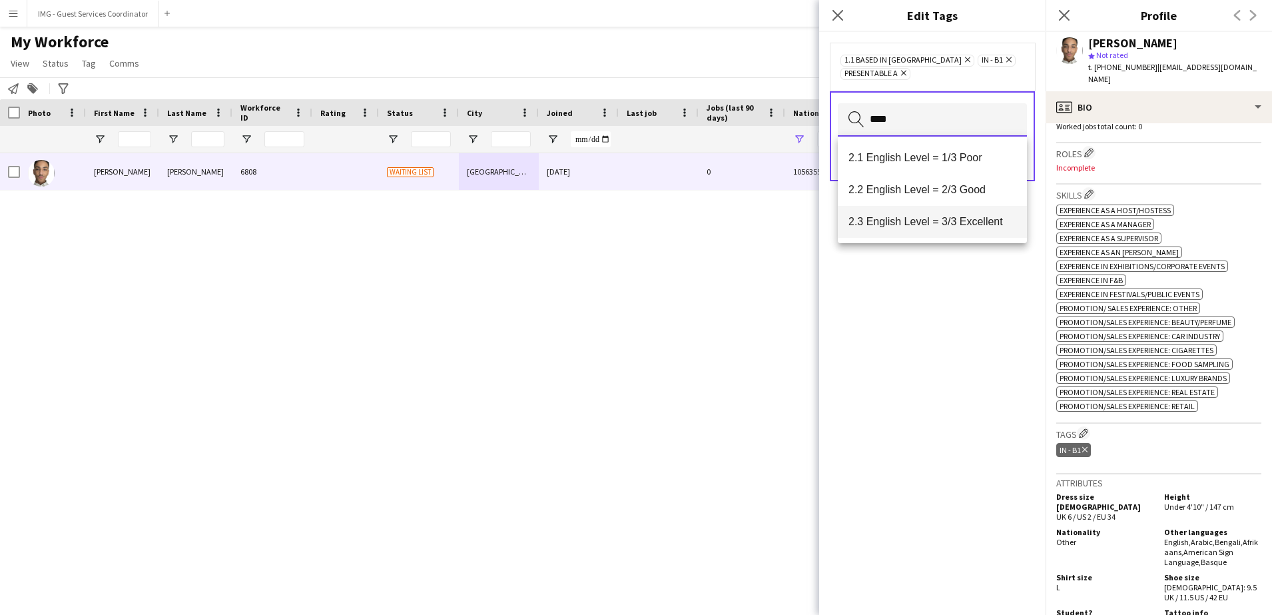
type input "****"
click at [987, 220] on span "2.3 English Level = 3/3 Excellent" at bounding box center [932, 221] width 168 height 13
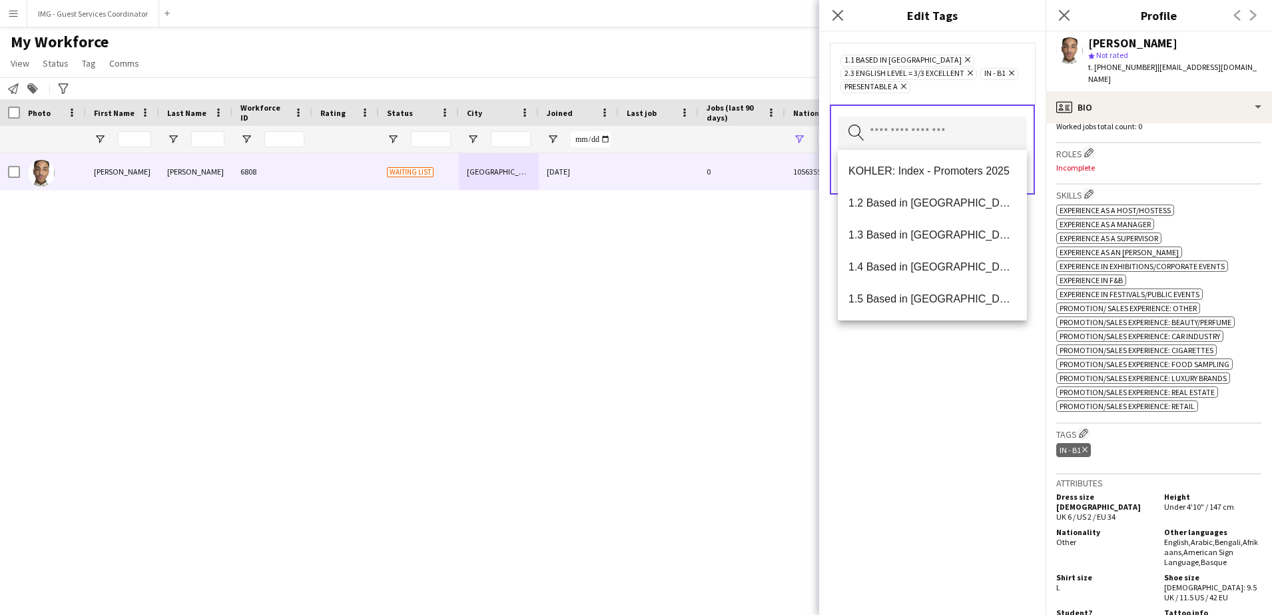
click at [913, 390] on div "1.1 Based in [GEOGRAPHIC_DATA] Remove 2.3 English Level = 3/3 Excellent Remove …" at bounding box center [932, 323] width 226 height 583
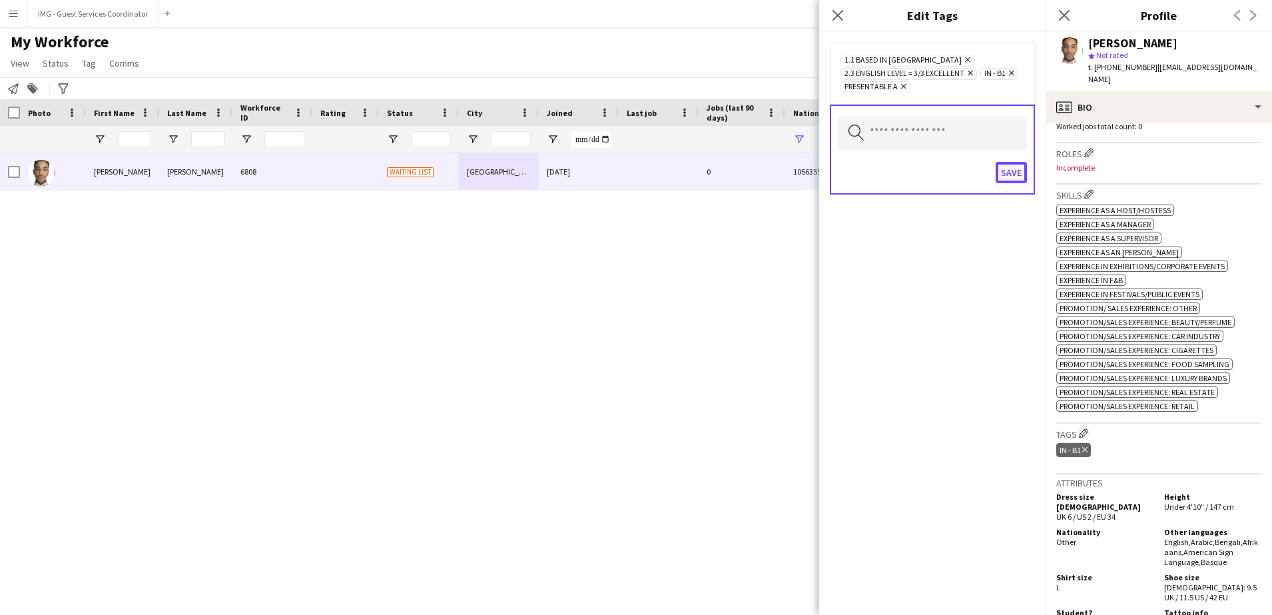
click at [1007, 179] on button "Save" at bounding box center [1010, 172] width 31 height 21
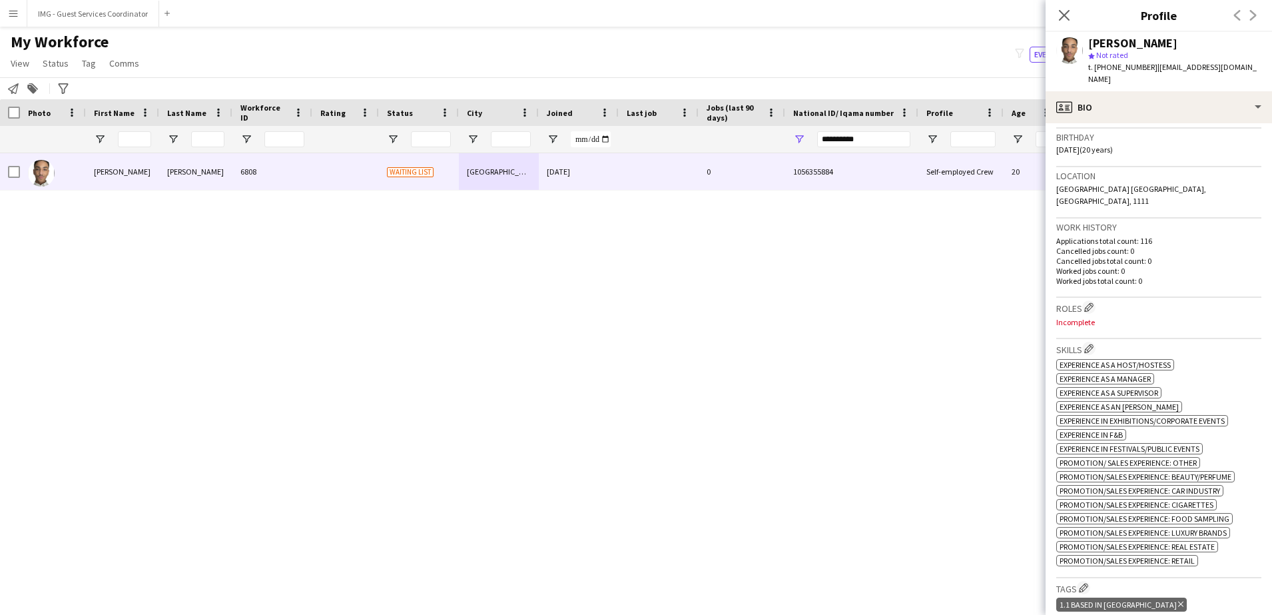
scroll to position [152, 0]
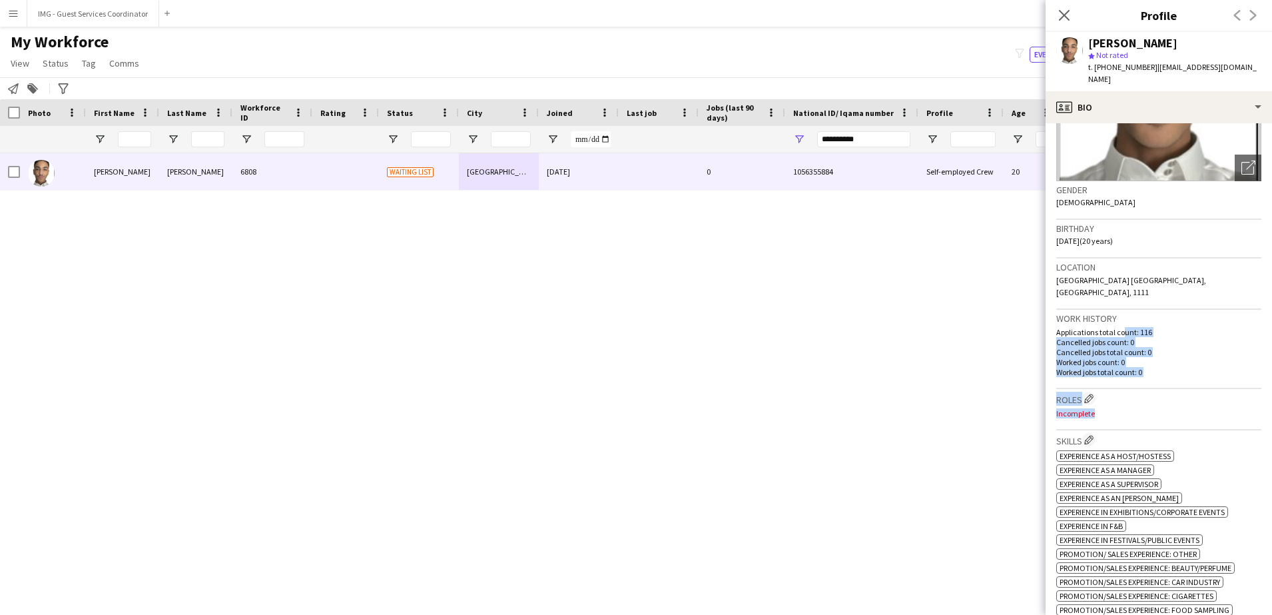
drag, startPoint x: 1111, startPoint y: 344, endPoint x: 1091, endPoint y: 382, distance: 42.9
click at [1091, 382] on app-crew-profile-bio "chevron-left chevron-right Open photos pop-in Gender [DEMOGRAPHIC_DATA] Birthda…" at bounding box center [1158, 368] width 226 height 491
click at [1107, 391] on h3 "Roles Edit crew company roles" at bounding box center [1158, 398] width 205 height 14
click at [1093, 393] on app-icon "Edit crew company roles" at bounding box center [1088, 397] width 9 height 9
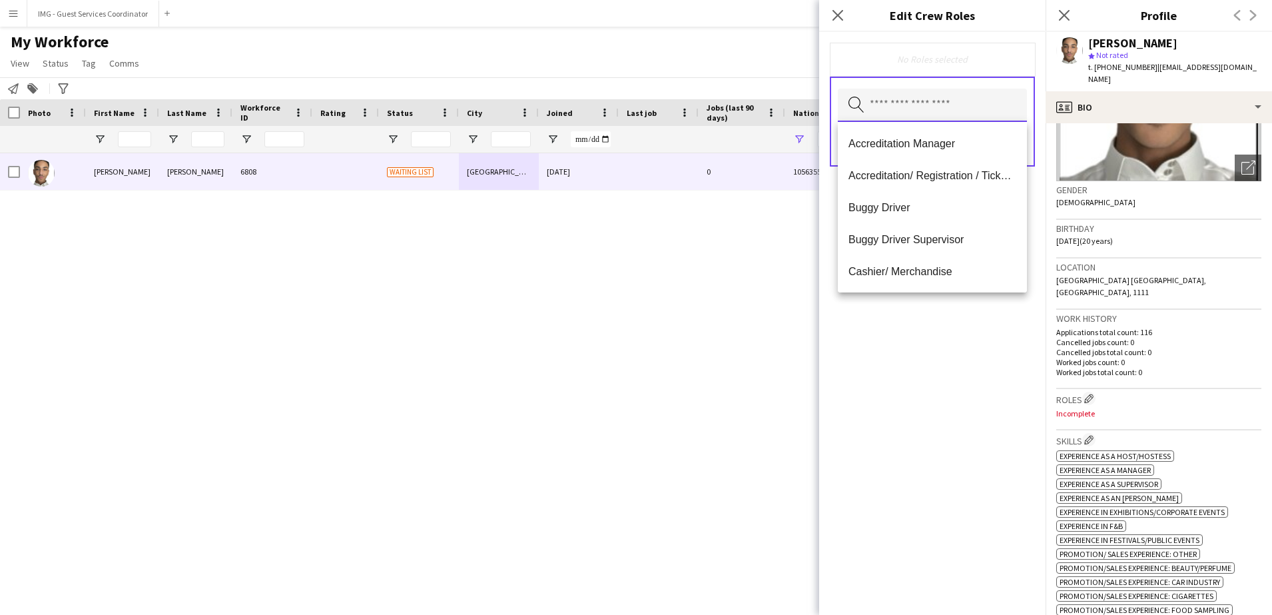
click at [886, 107] on input "text" at bounding box center [932, 105] width 189 height 33
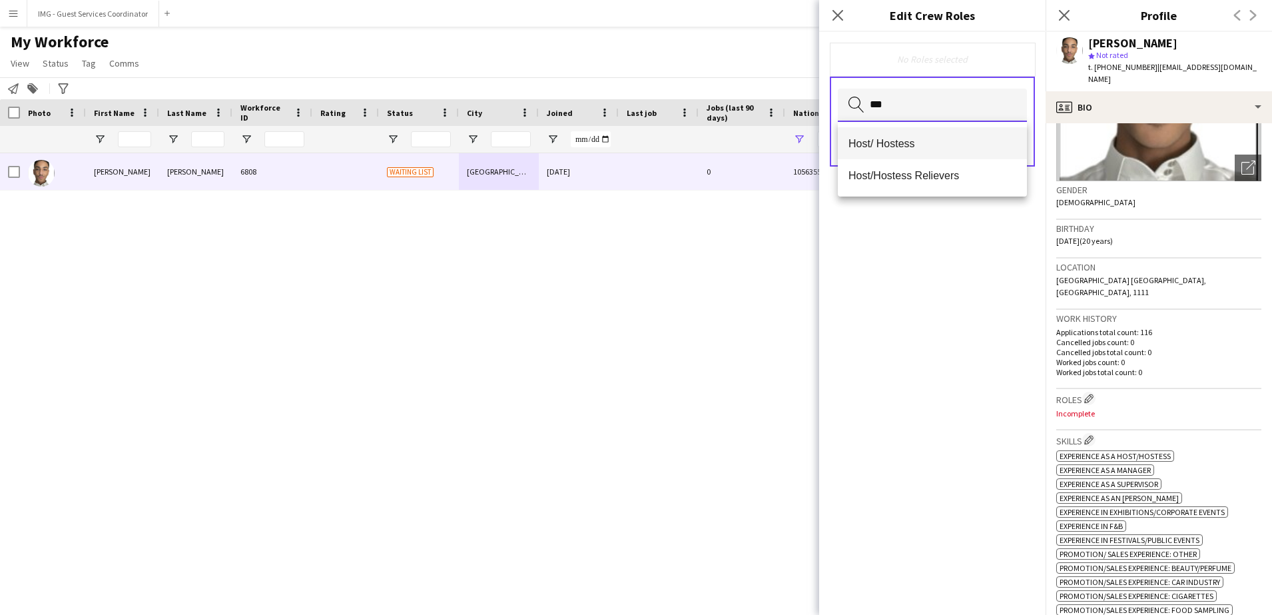
type input "***"
click at [895, 144] on span "Host/ Hostess" at bounding box center [932, 143] width 168 height 13
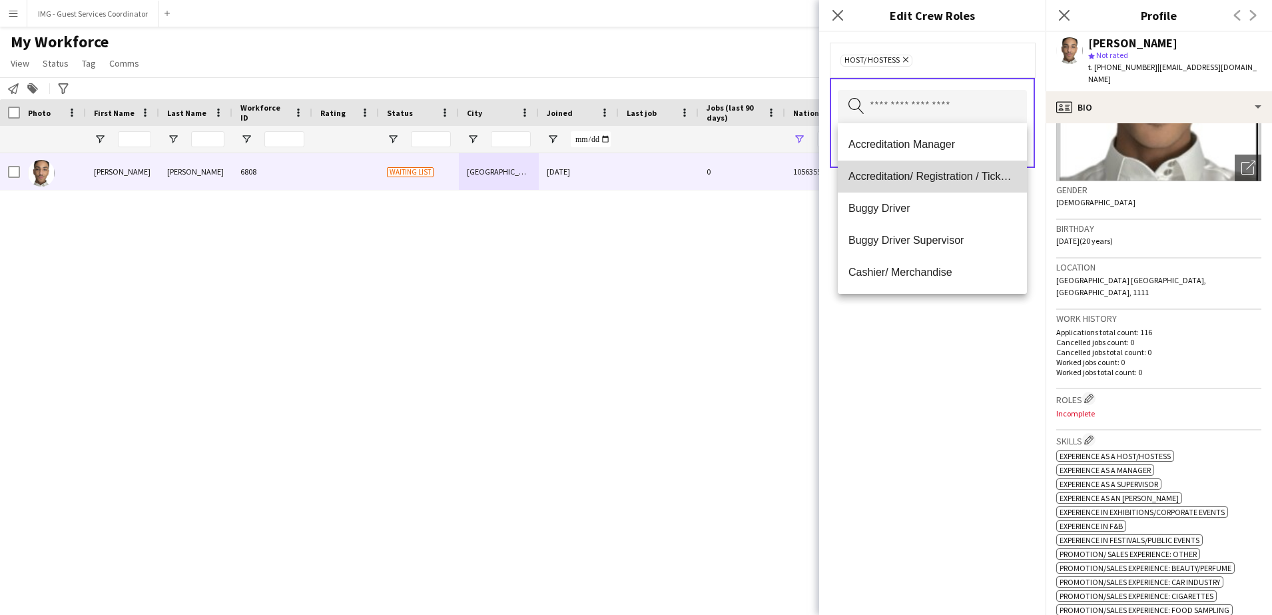
click at [966, 174] on span "Accreditation/ Registration / Ticketing" at bounding box center [932, 176] width 168 height 13
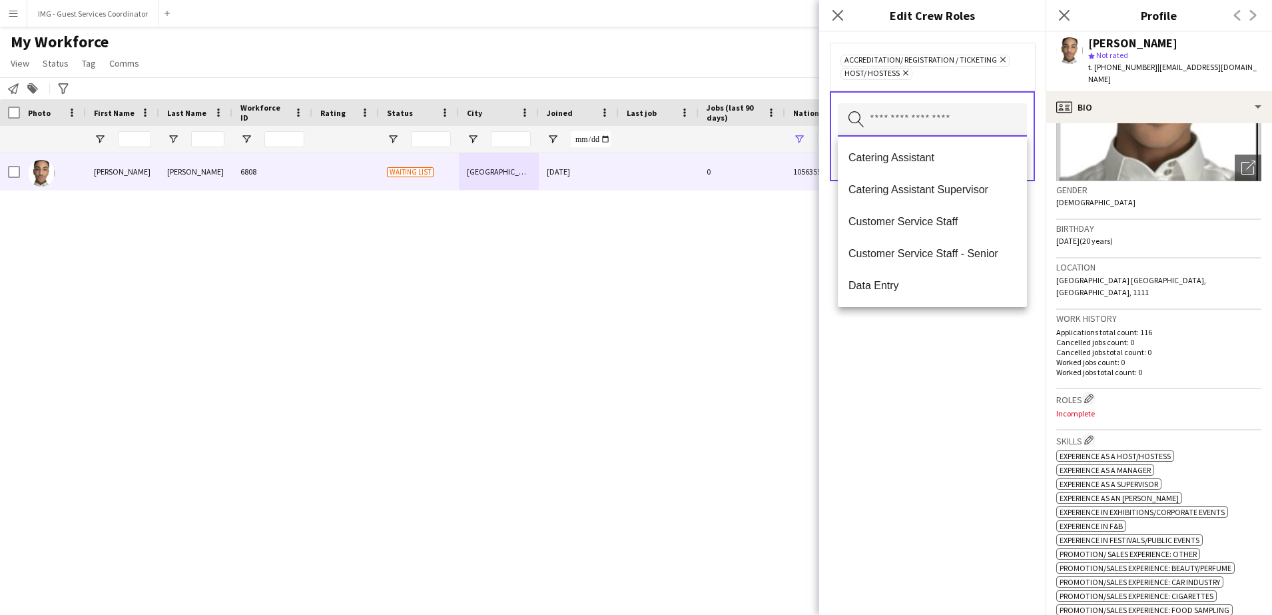
scroll to position [135, 0]
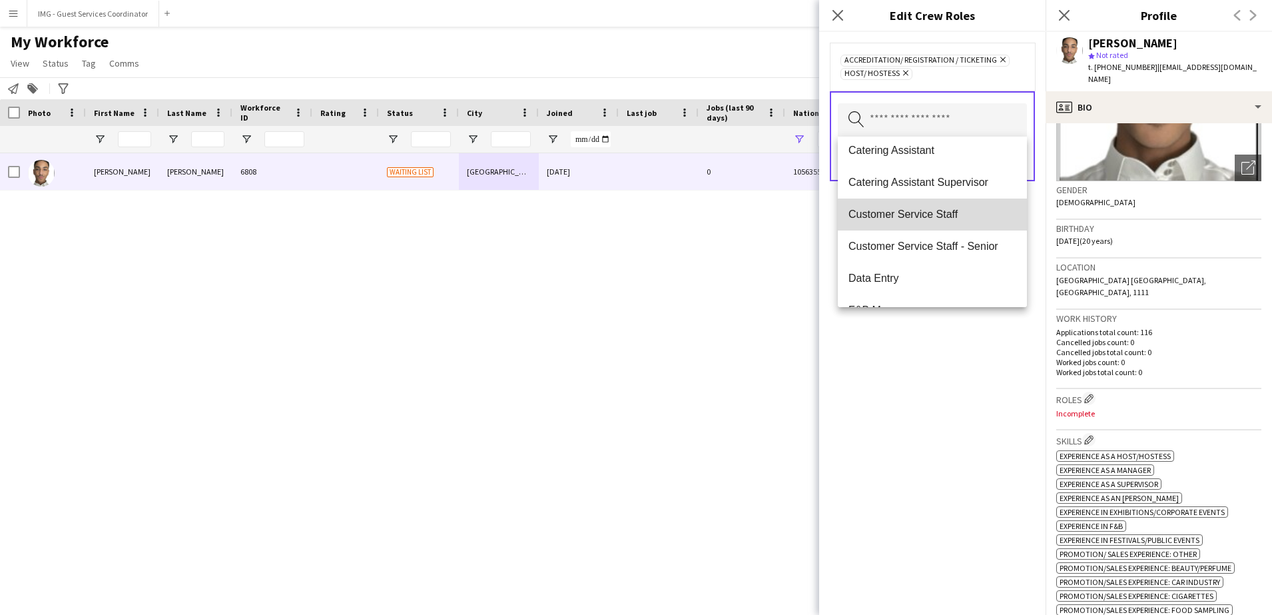
click at [943, 210] on span "Customer Service Staff" at bounding box center [932, 214] width 168 height 13
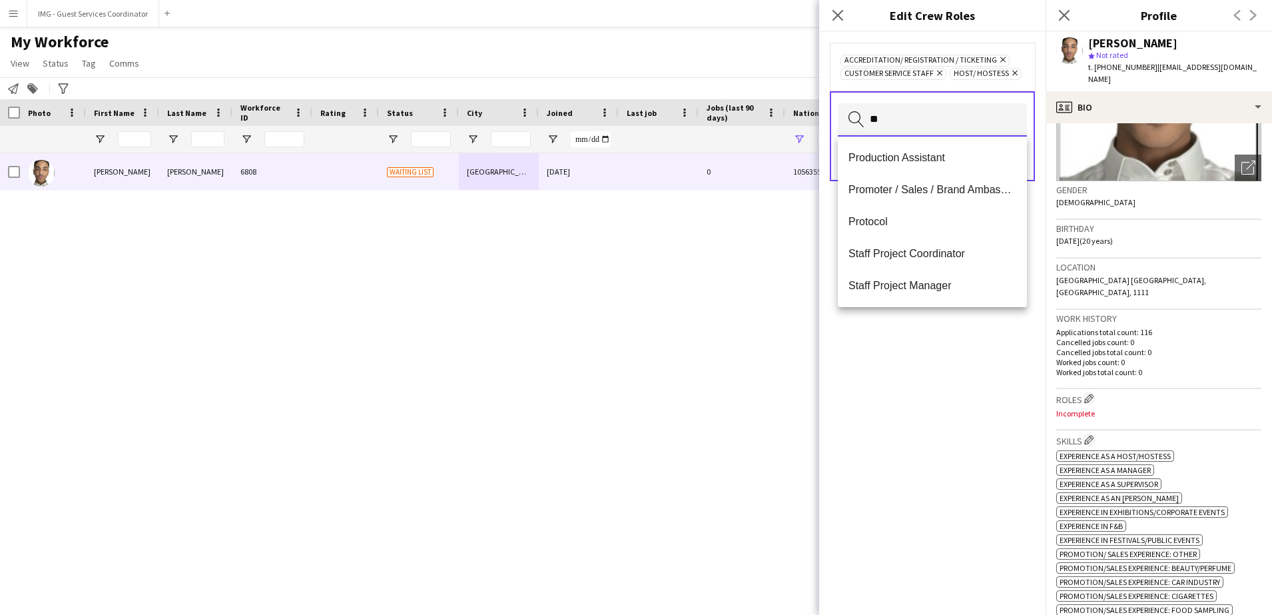
scroll to position [0, 0]
type input "***"
click at [937, 185] on span "Promoter / Sales / Brand Ambassador" at bounding box center [932, 189] width 168 height 13
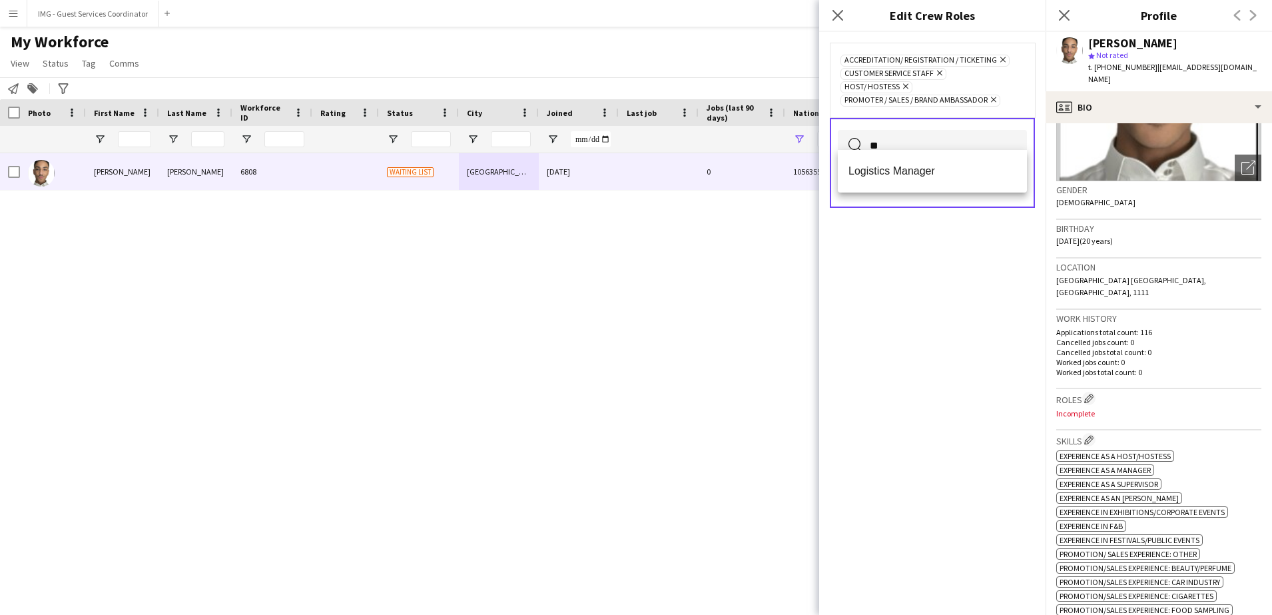
type input "*"
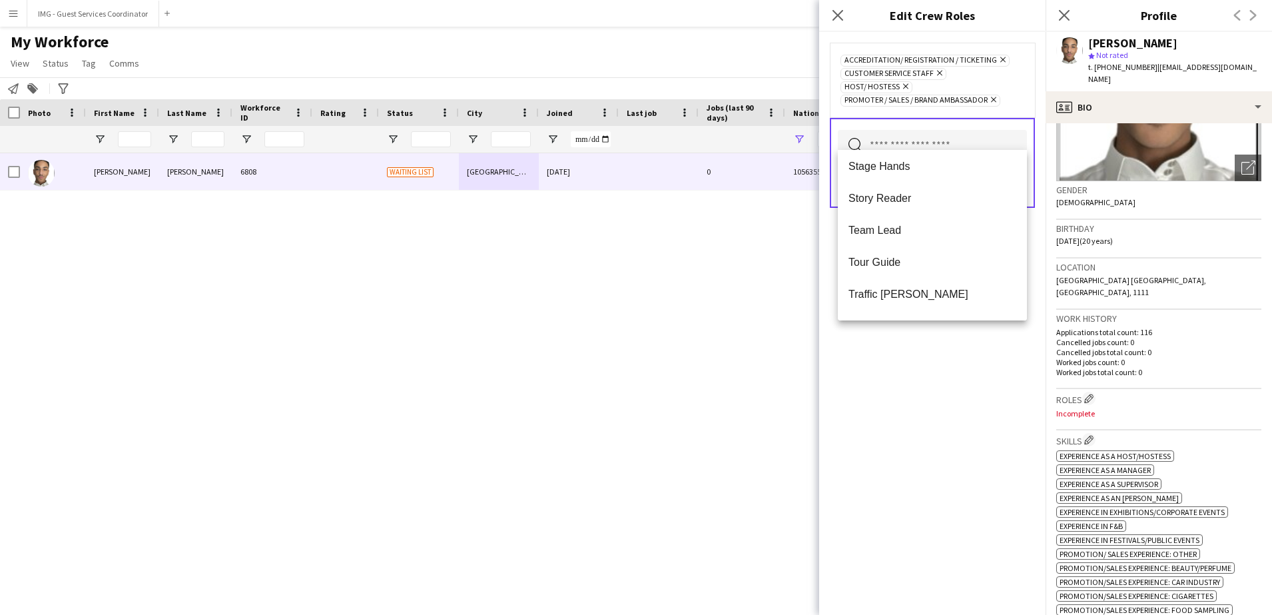
scroll to position [1214, 0]
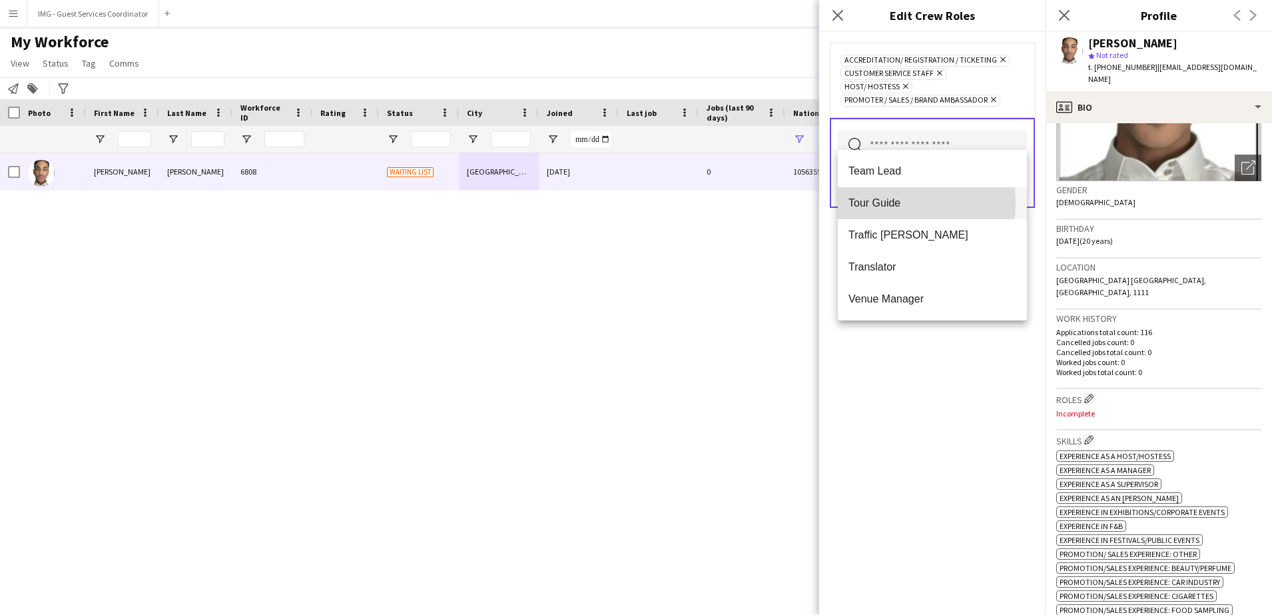
click at [876, 202] on span "Tour Guide" at bounding box center [932, 202] width 168 height 13
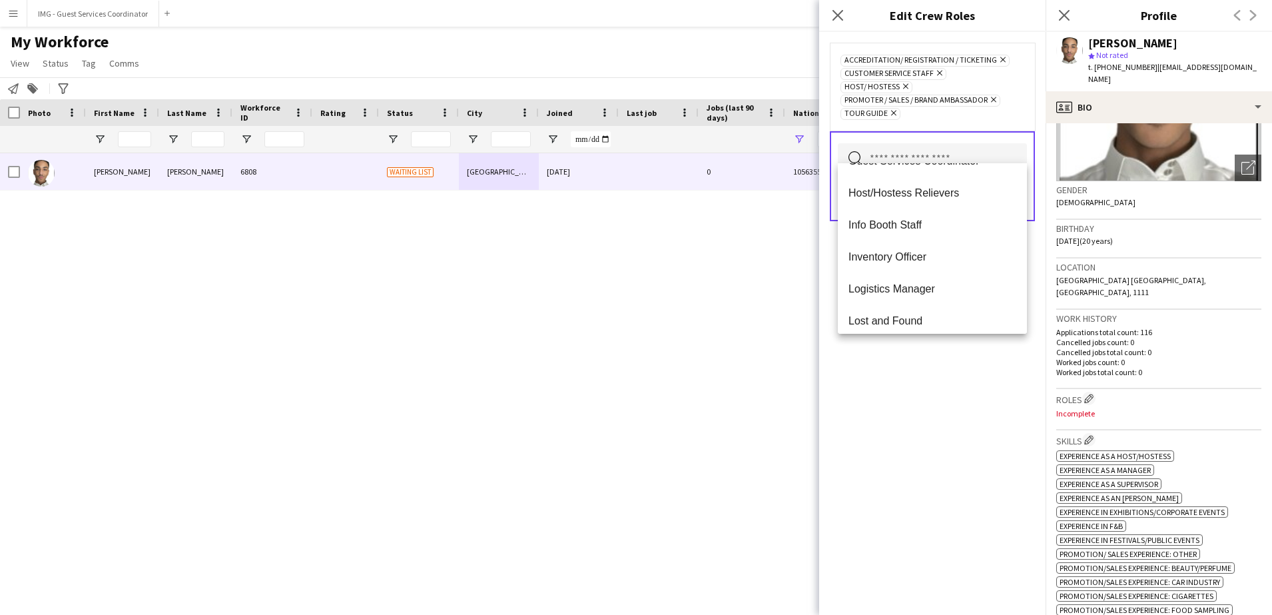
scroll to position [325, 0]
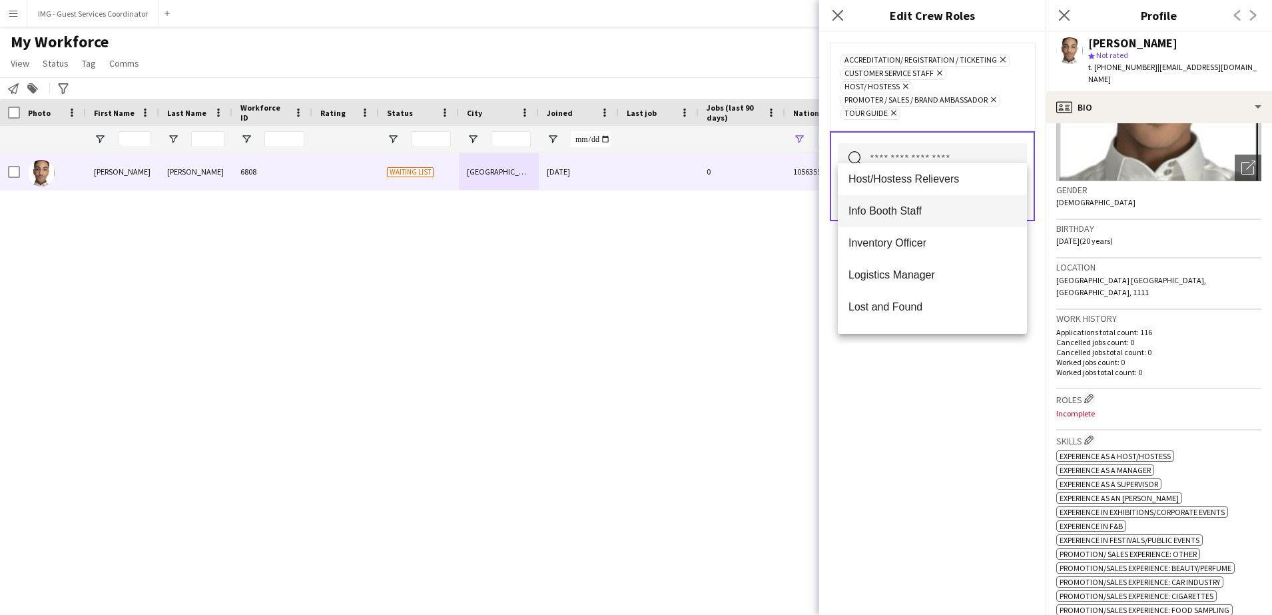
click at [919, 216] on span "Info Booth Staff" at bounding box center [932, 210] width 168 height 13
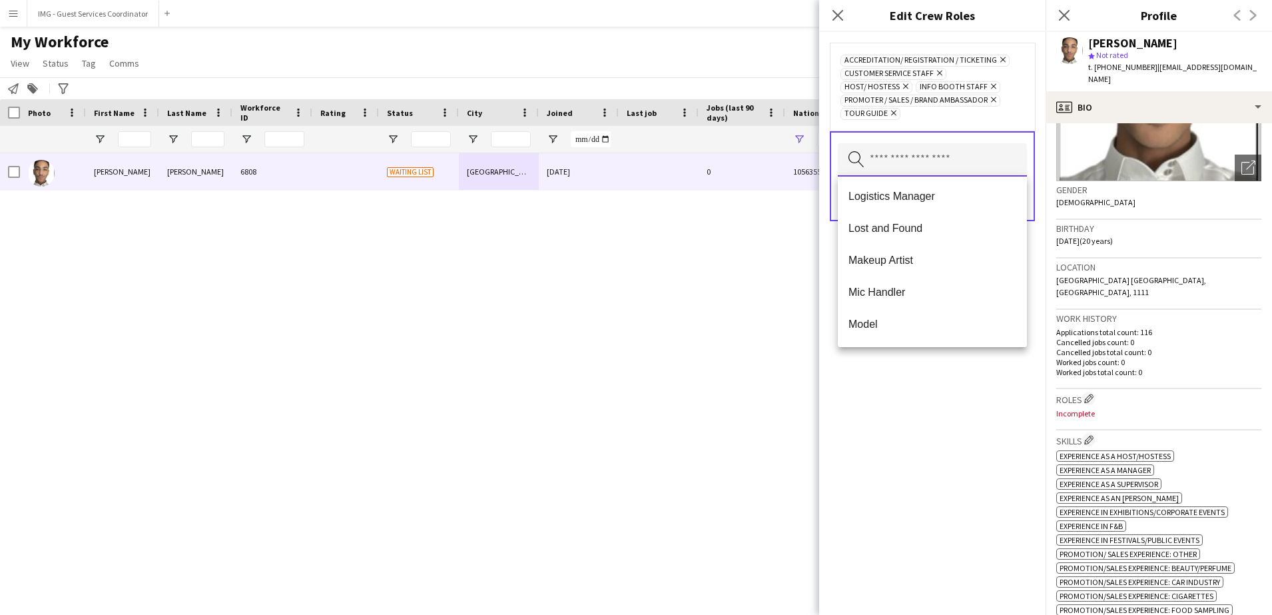
scroll to position [372, 0]
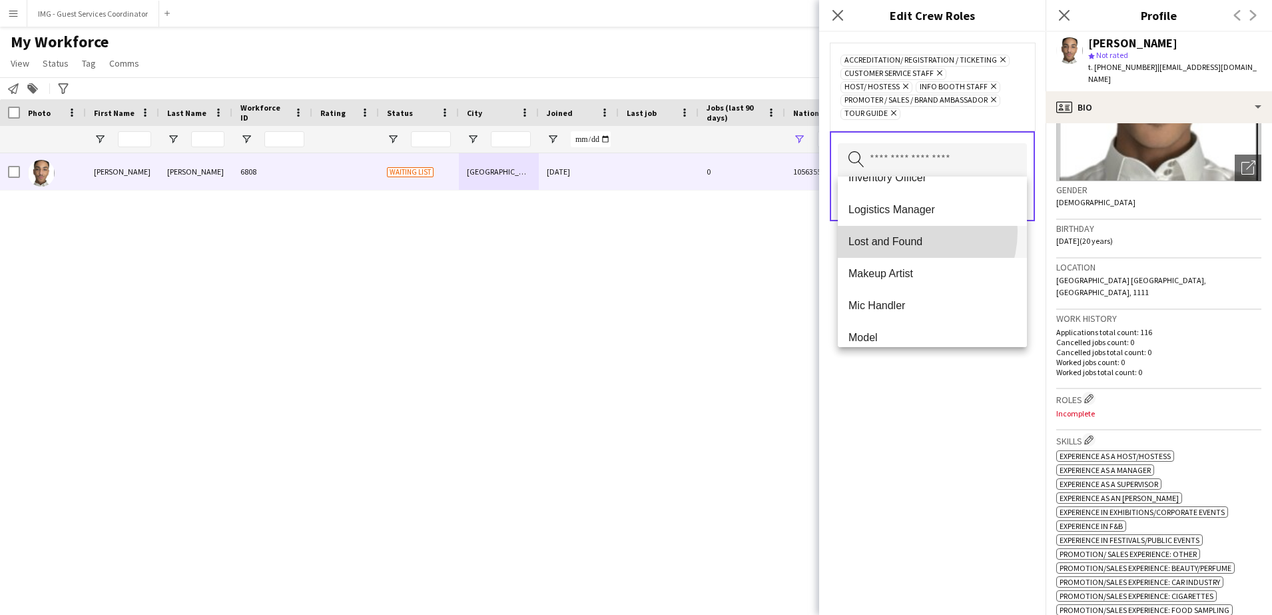
click at [903, 231] on mat-option "Lost and Found" at bounding box center [932, 242] width 189 height 32
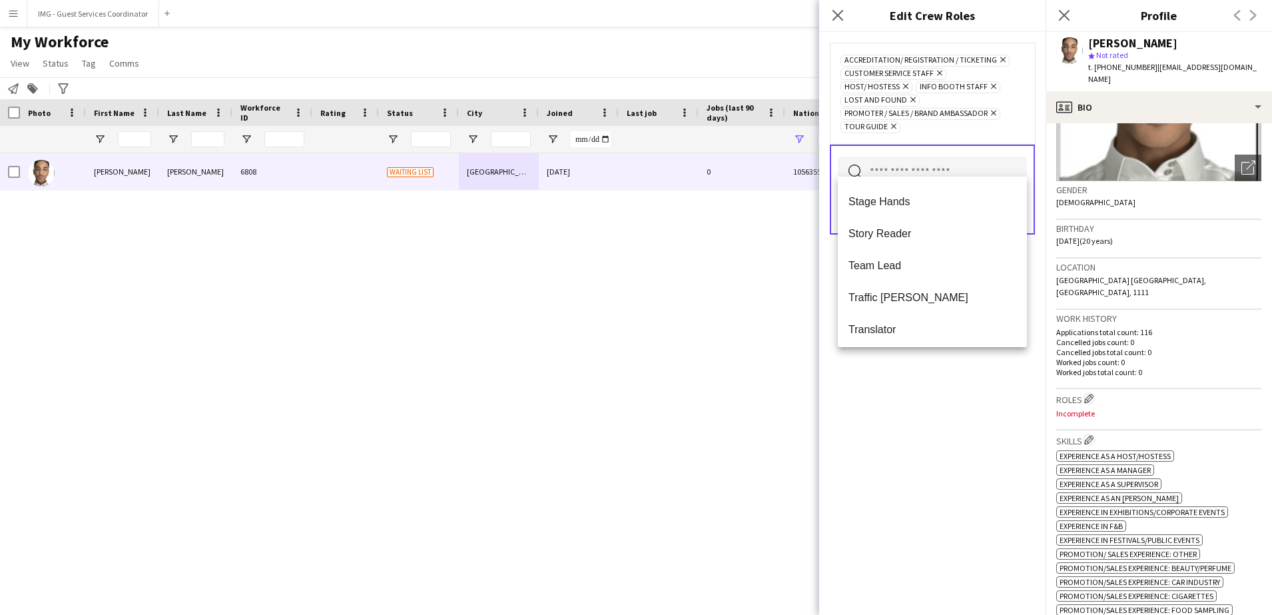
scroll to position [1089, 0]
click at [894, 263] on span "Team Lead" at bounding box center [932, 258] width 168 height 13
click at [929, 441] on div "Accreditation/ Registration / Ticketing Remove Customer Service Staff Remove Ho…" at bounding box center [932, 323] width 226 height 583
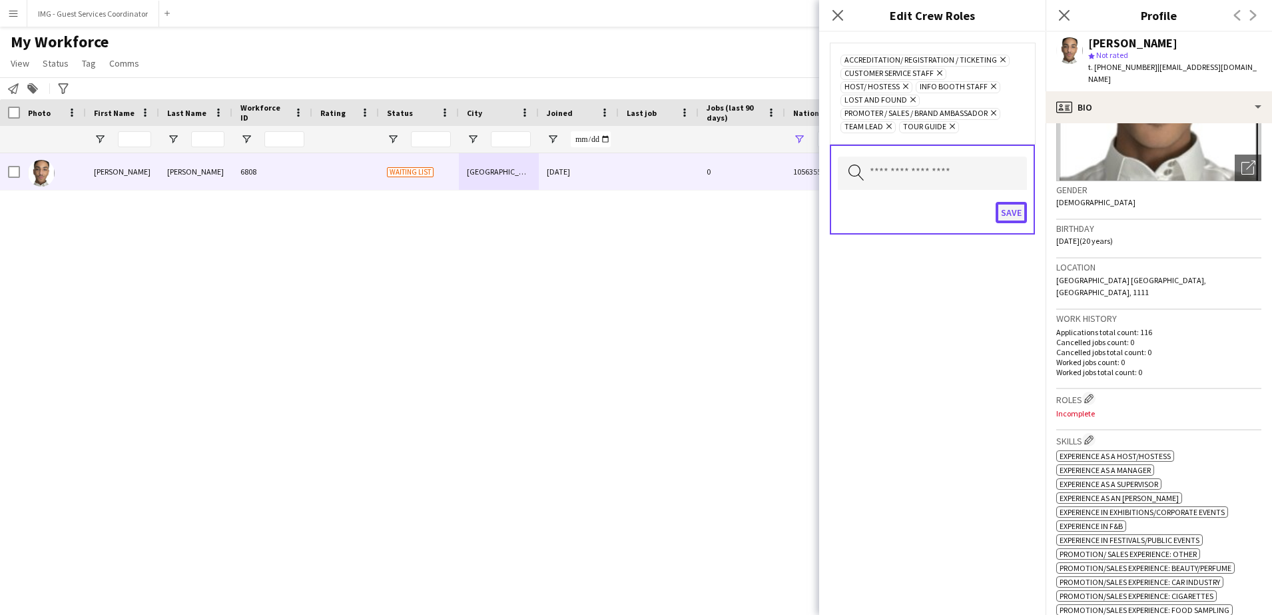
click at [1017, 202] on button "Save" at bounding box center [1010, 212] width 31 height 21
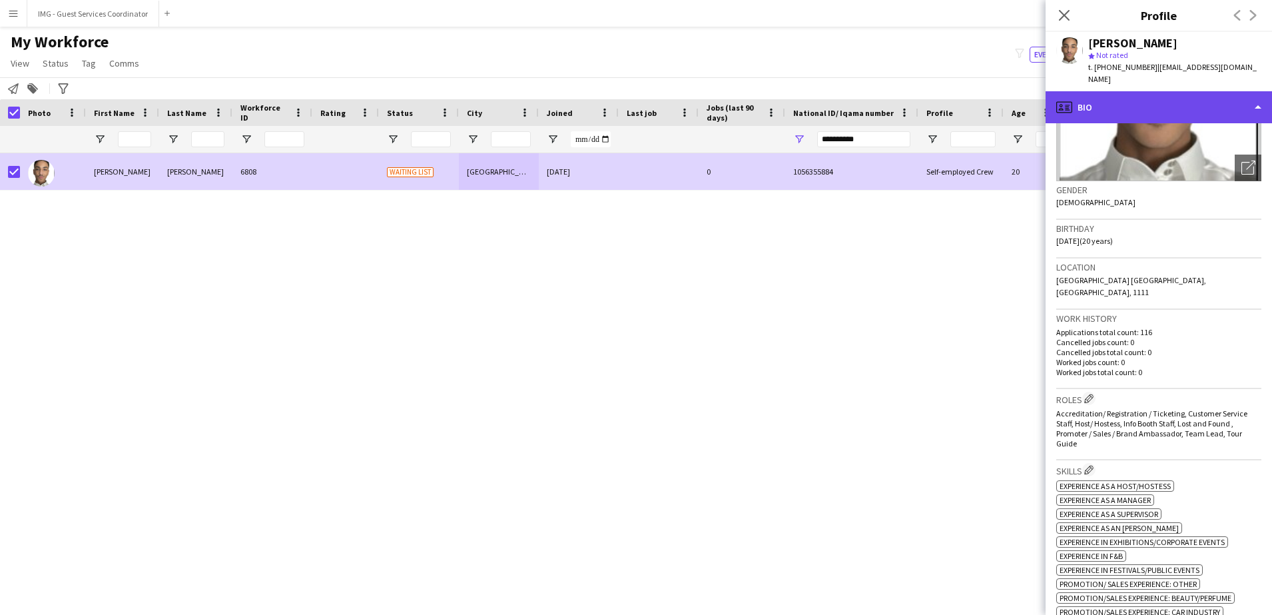
drag, startPoint x: 1270, startPoint y: 208, endPoint x: 1129, endPoint y: 88, distance: 185.7
click at [1129, 91] on div "profile Bio" at bounding box center [1158, 107] width 226 height 32
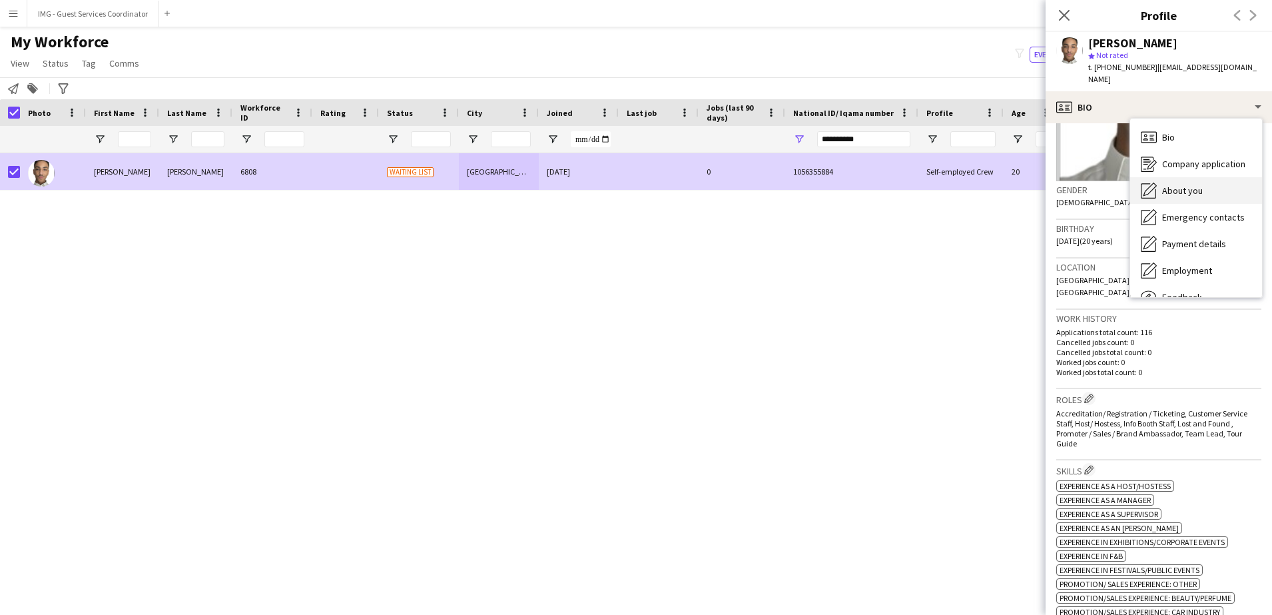
click at [1179, 184] on span "About you" at bounding box center [1182, 190] width 41 height 12
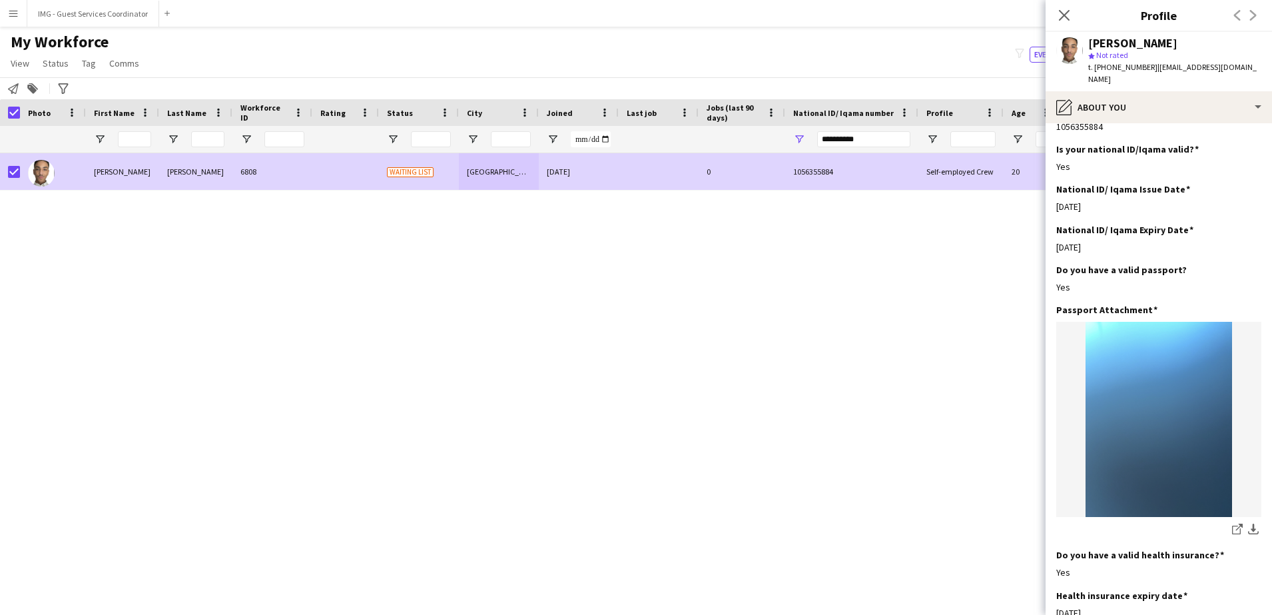
scroll to position [506, 0]
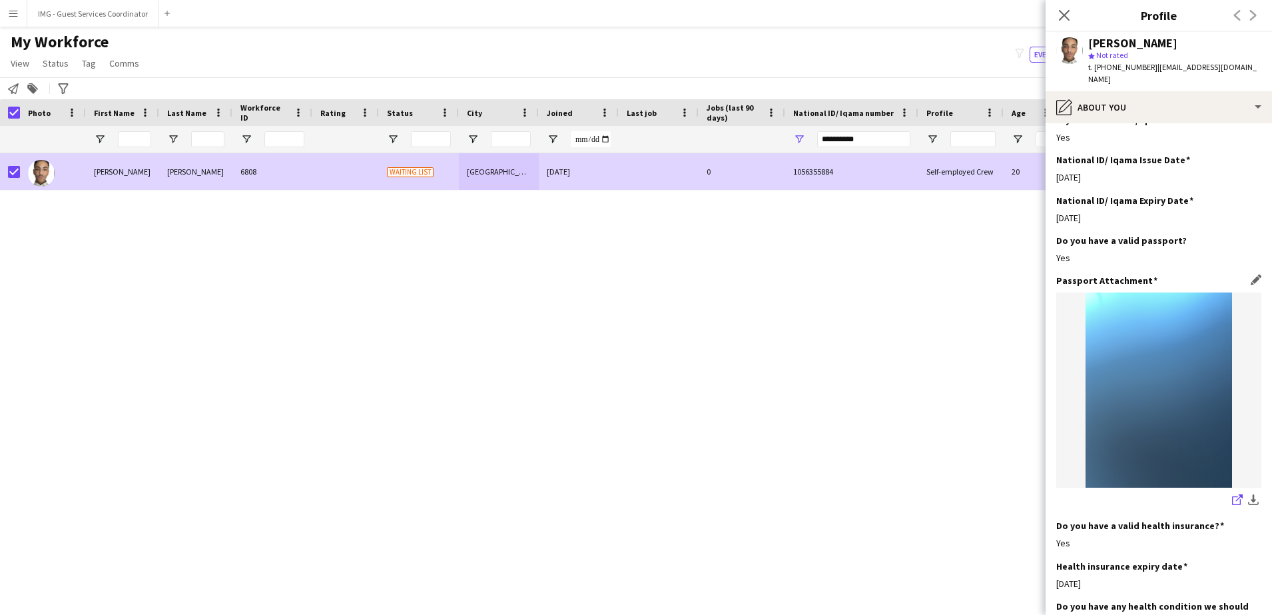
click at [1232, 494] on icon "share-external-link-1" at bounding box center [1237, 499] width 11 height 11
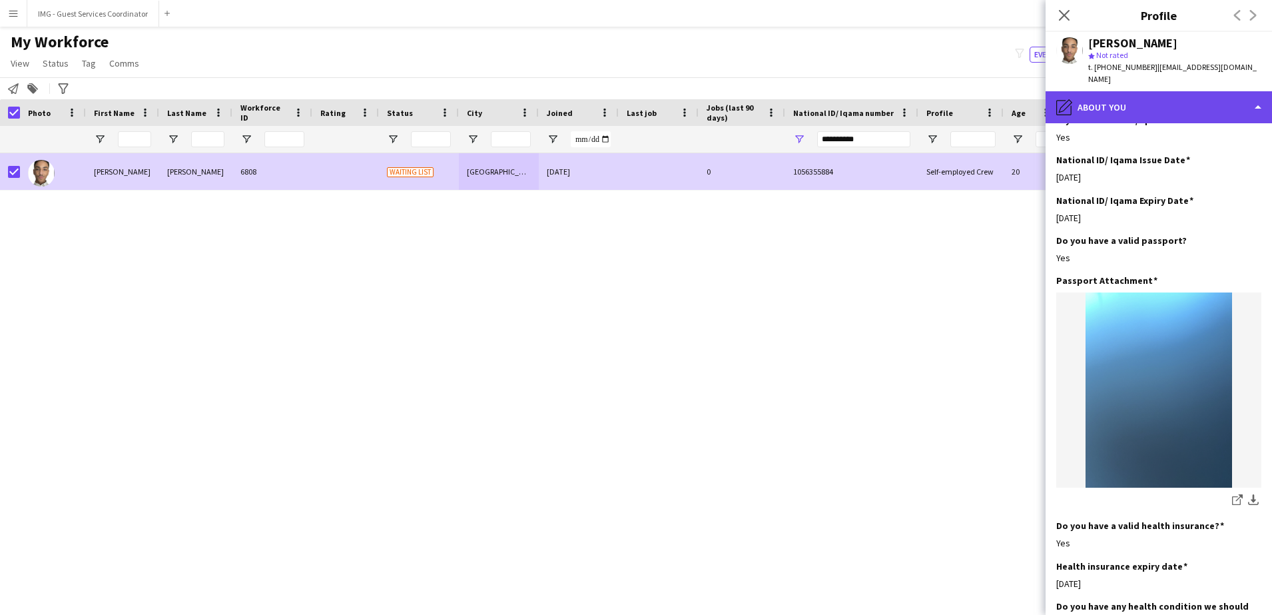
click at [1176, 91] on div "pencil4 About you" at bounding box center [1158, 107] width 226 height 32
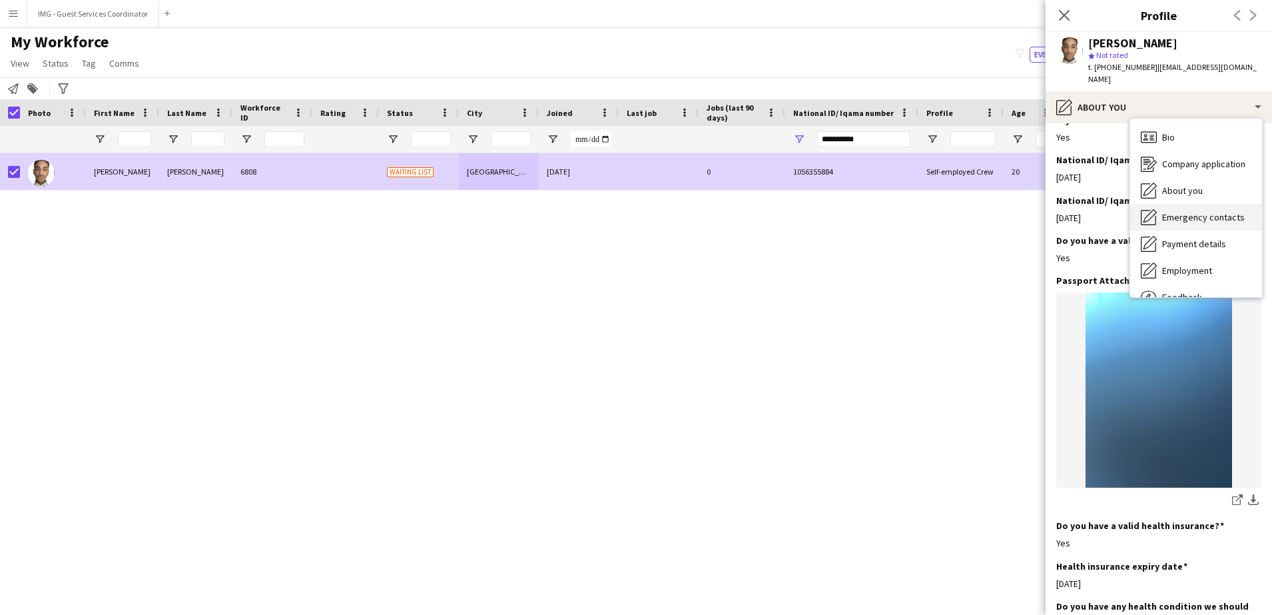
click at [1163, 211] on span "Emergency contacts" at bounding box center [1203, 217] width 83 height 12
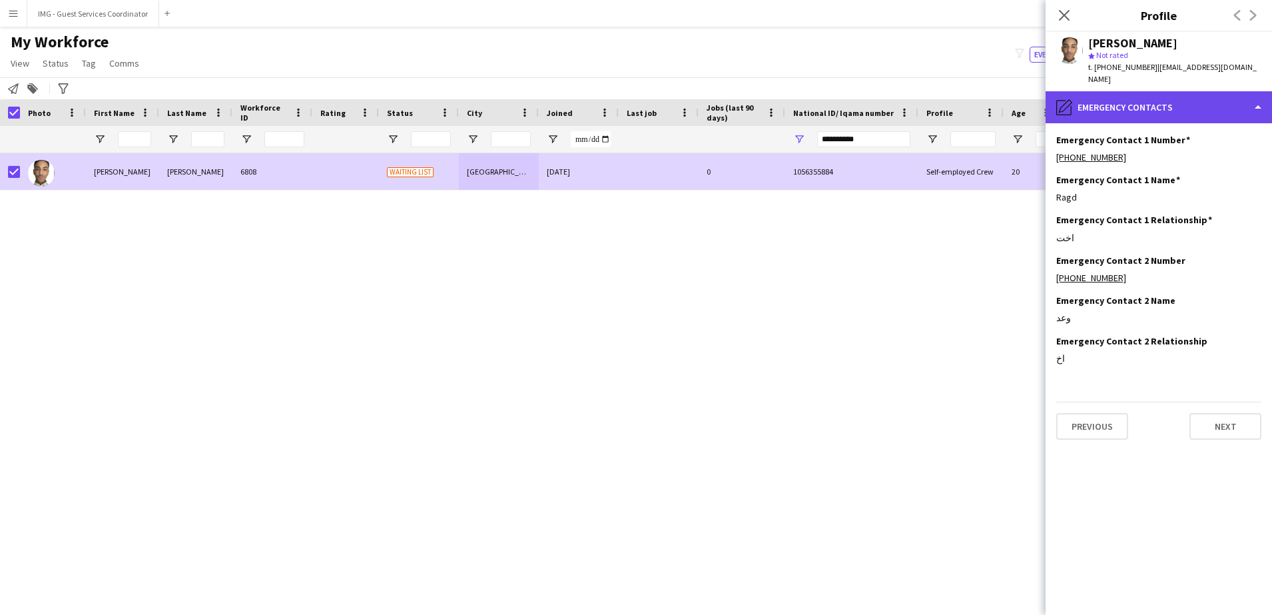
click at [1093, 102] on div "pencil4 Emergency contacts" at bounding box center [1158, 107] width 226 height 32
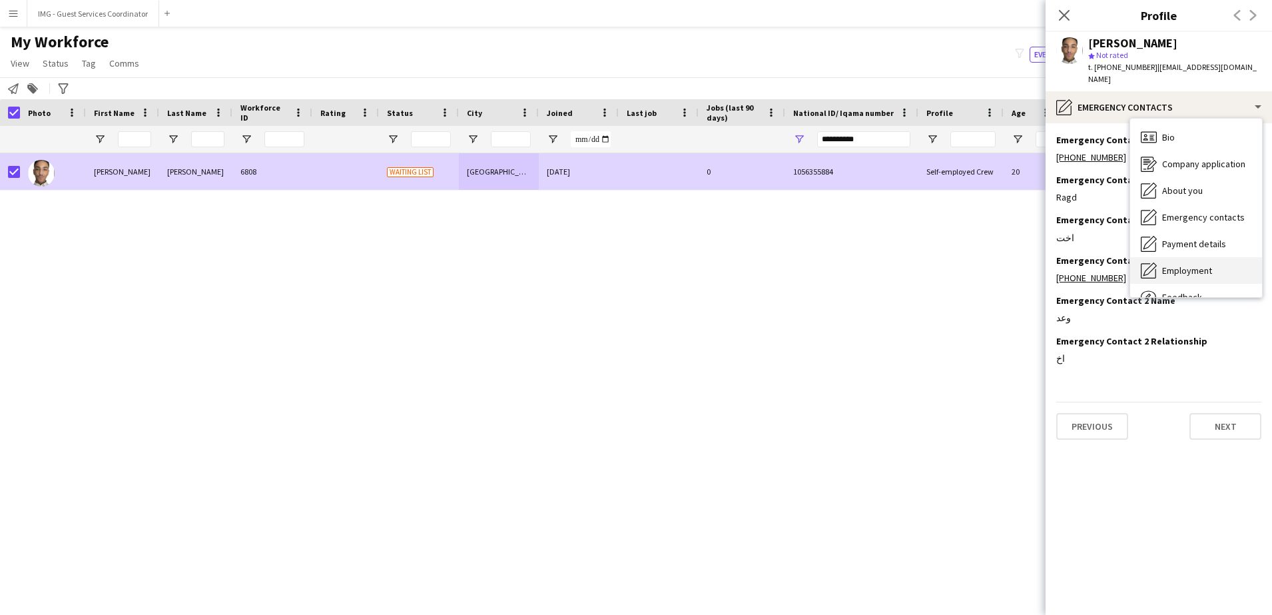
click at [1166, 264] on span "Employment" at bounding box center [1187, 270] width 50 height 12
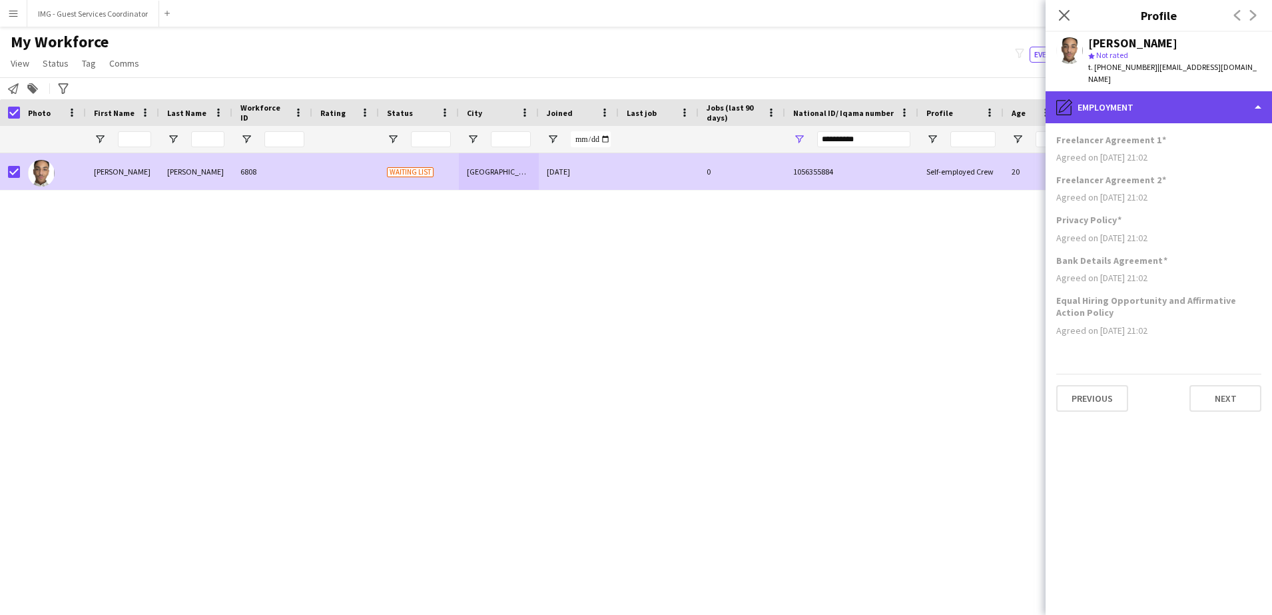
click at [1140, 97] on div "pencil4 Employment" at bounding box center [1158, 107] width 226 height 32
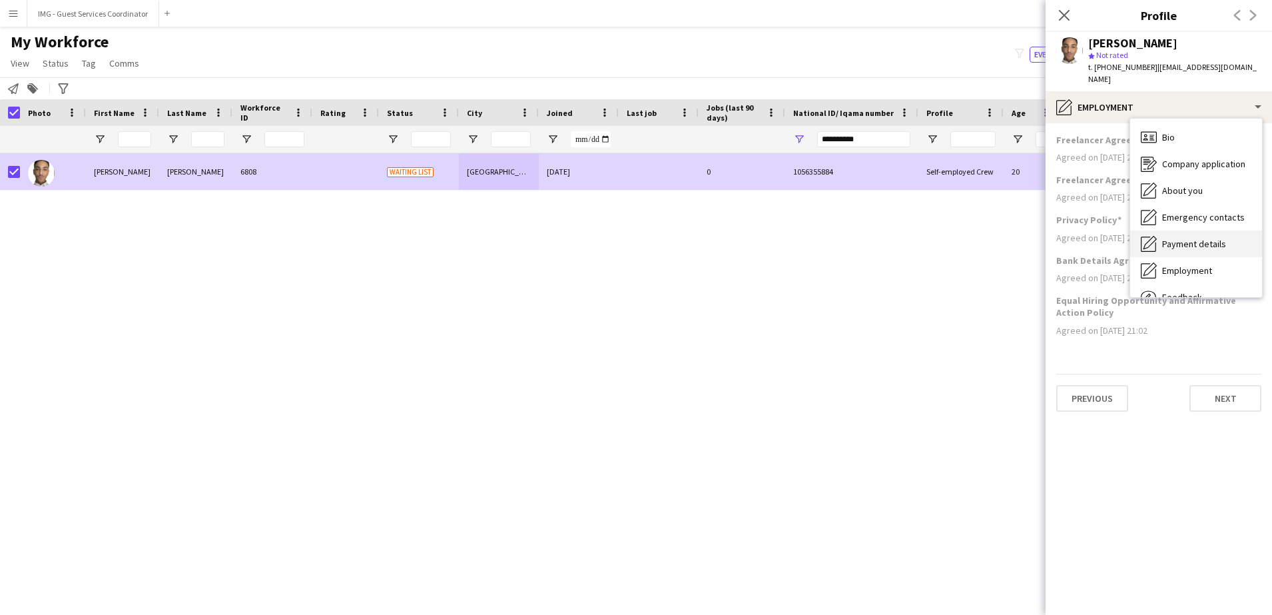
click at [1208, 238] on span "Payment details" at bounding box center [1194, 244] width 64 height 12
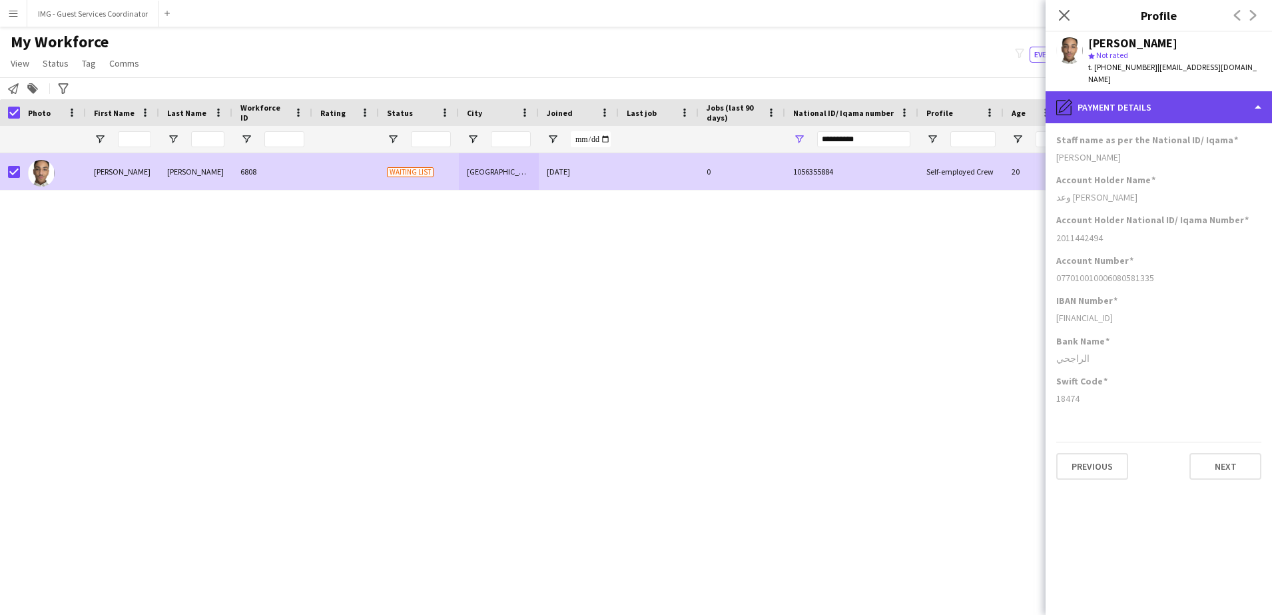
click at [1146, 97] on div "pencil4 Payment details" at bounding box center [1158, 107] width 226 height 32
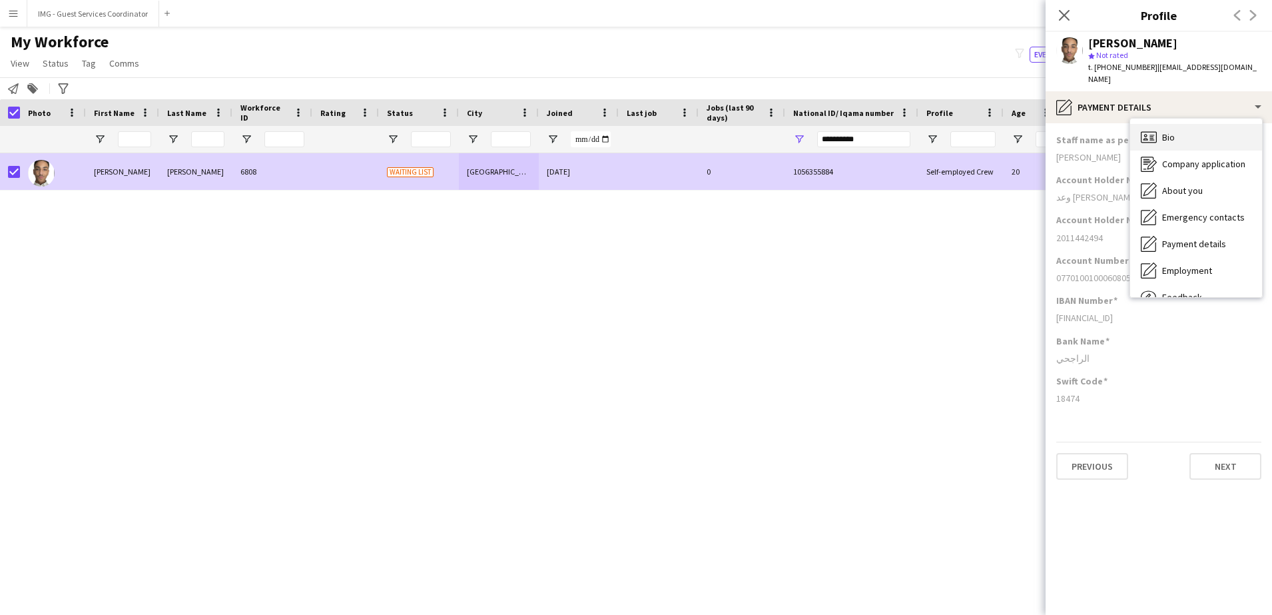
click at [1174, 131] on span "Bio" at bounding box center [1168, 137] width 13 height 12
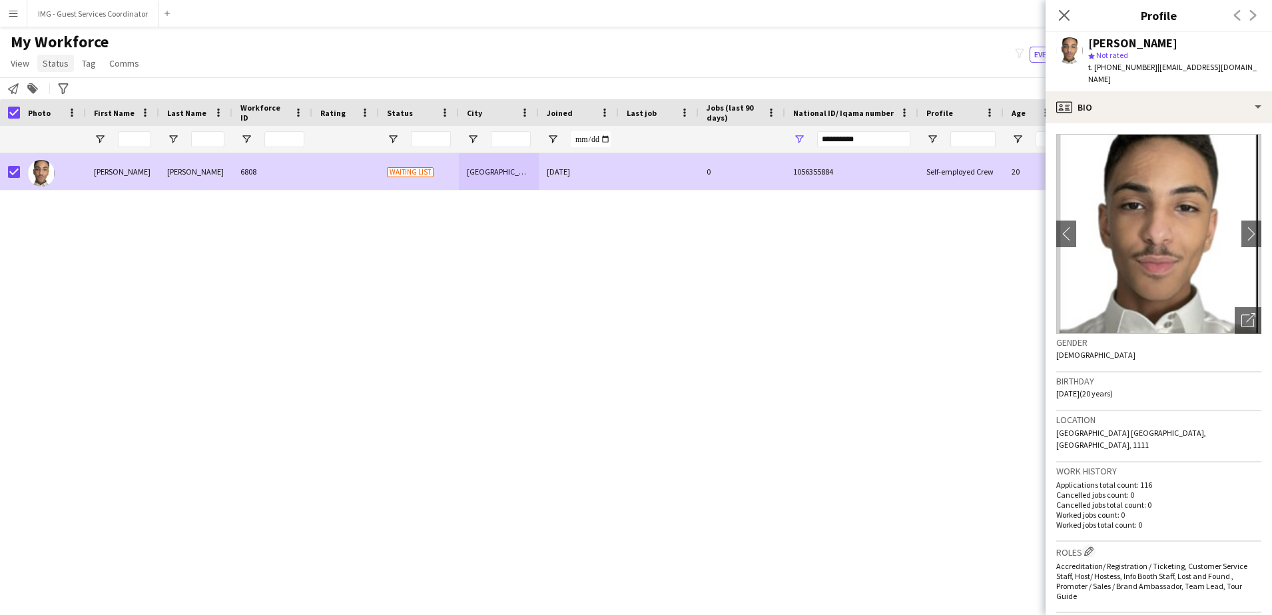
click at [43, 67] on span "Status" at bounding box center [56, 63] width 26 height 12
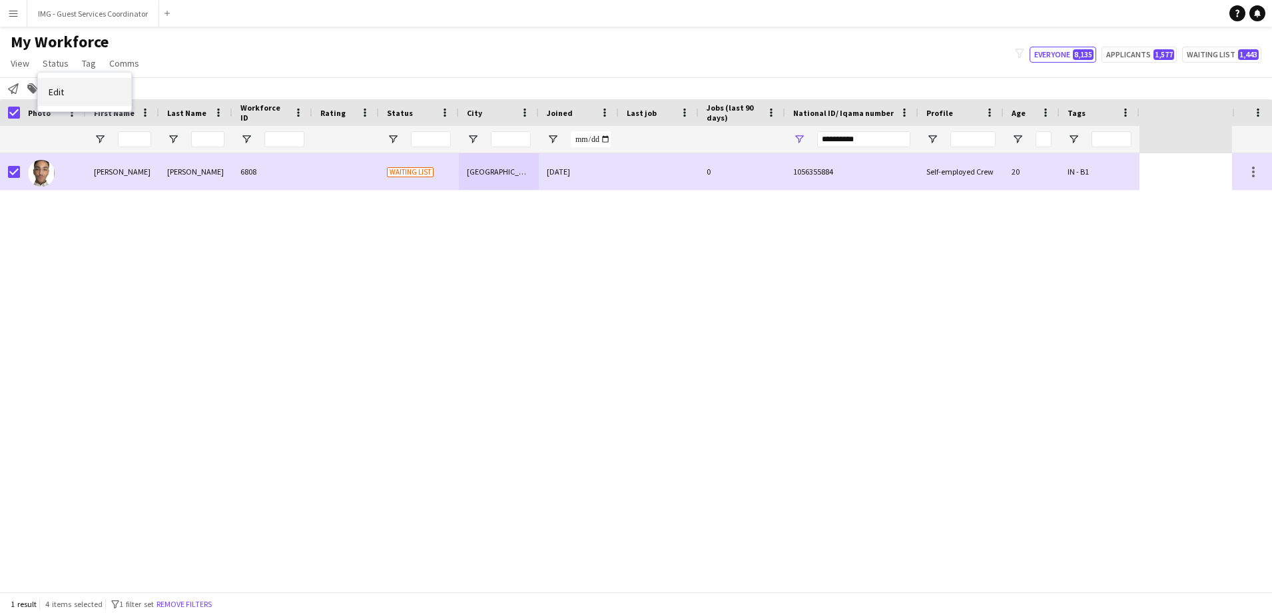
click at [62, 92] on span "Edit" at bounding box center [56, 92] width 15 height 12
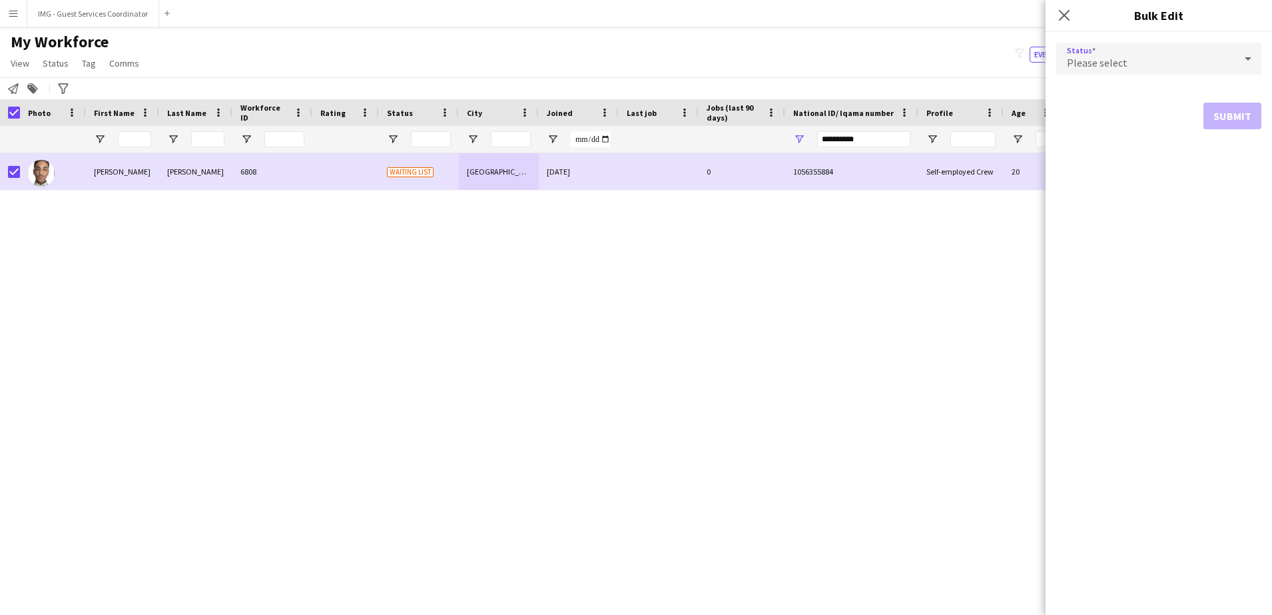
click at [1072, 55] on div "Please select" at bounding box center [1145, 59] width 178 height 32
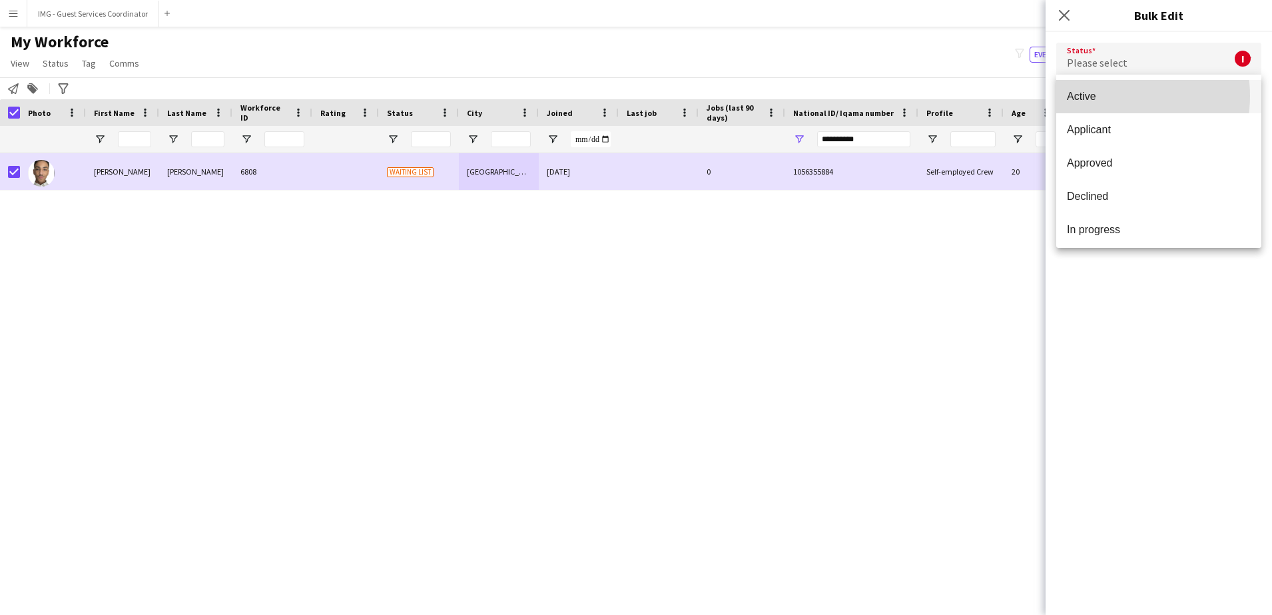
click at [1114, 96] on span "Active" at bounding box center [1159, 96] width 184 height 13
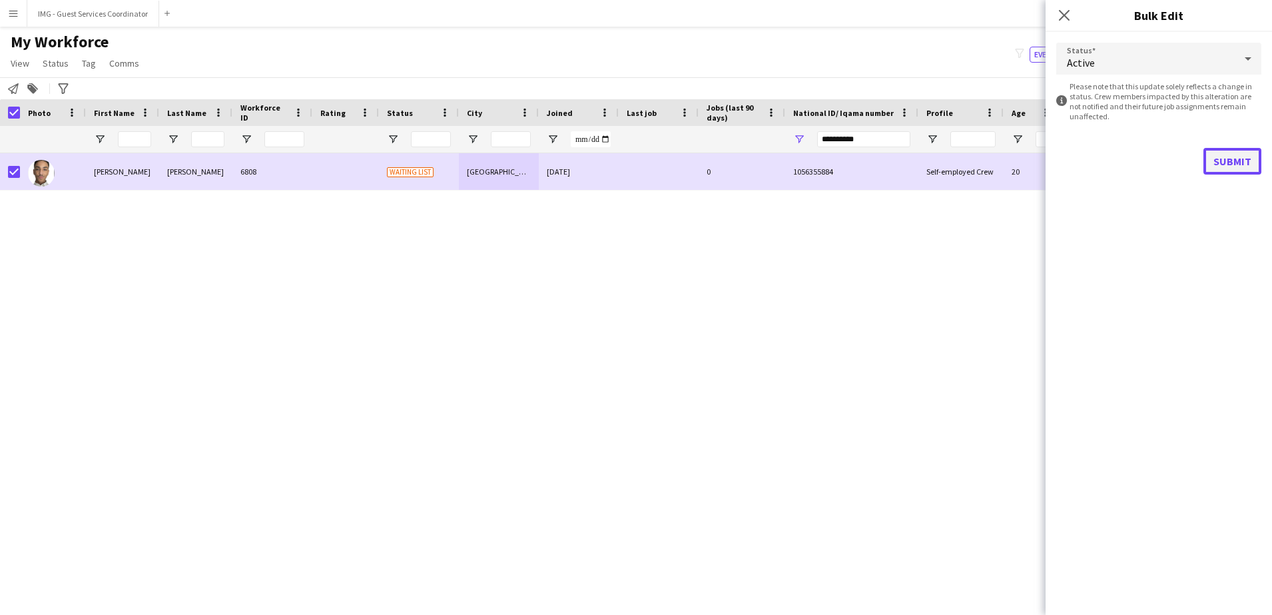
click at [1233, 158] on button "Submit" at bounding box center [1232, 161] width 58 height 27
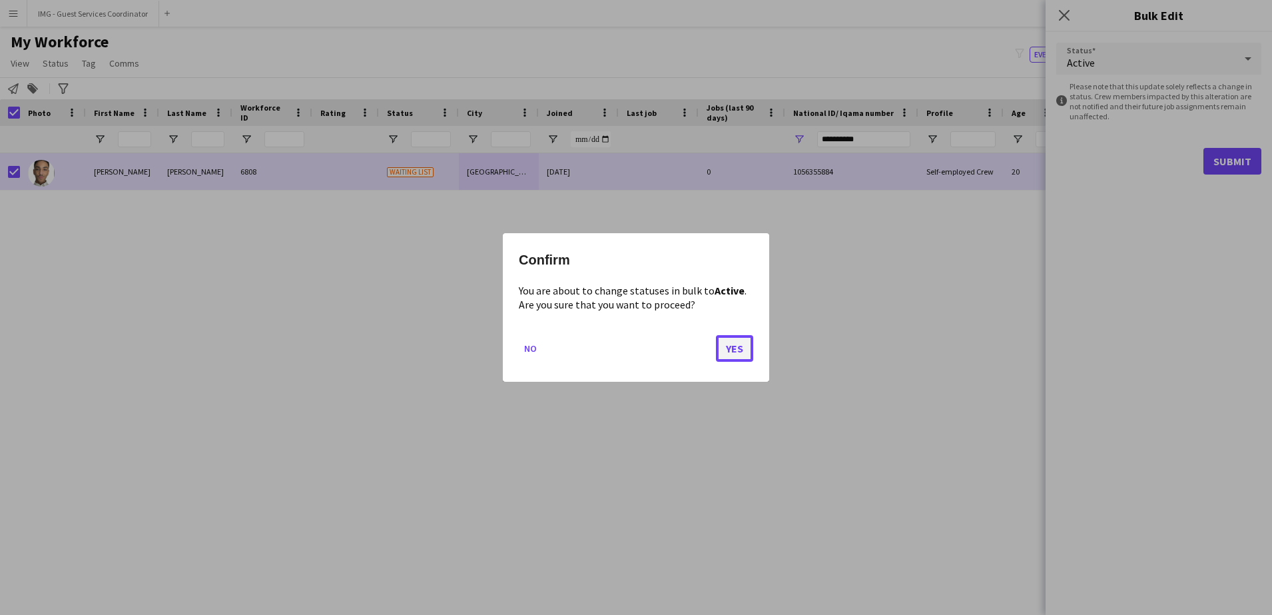
click at [736, 354] on button "Yes" at bounding box center [734, 348] width 37 height 27
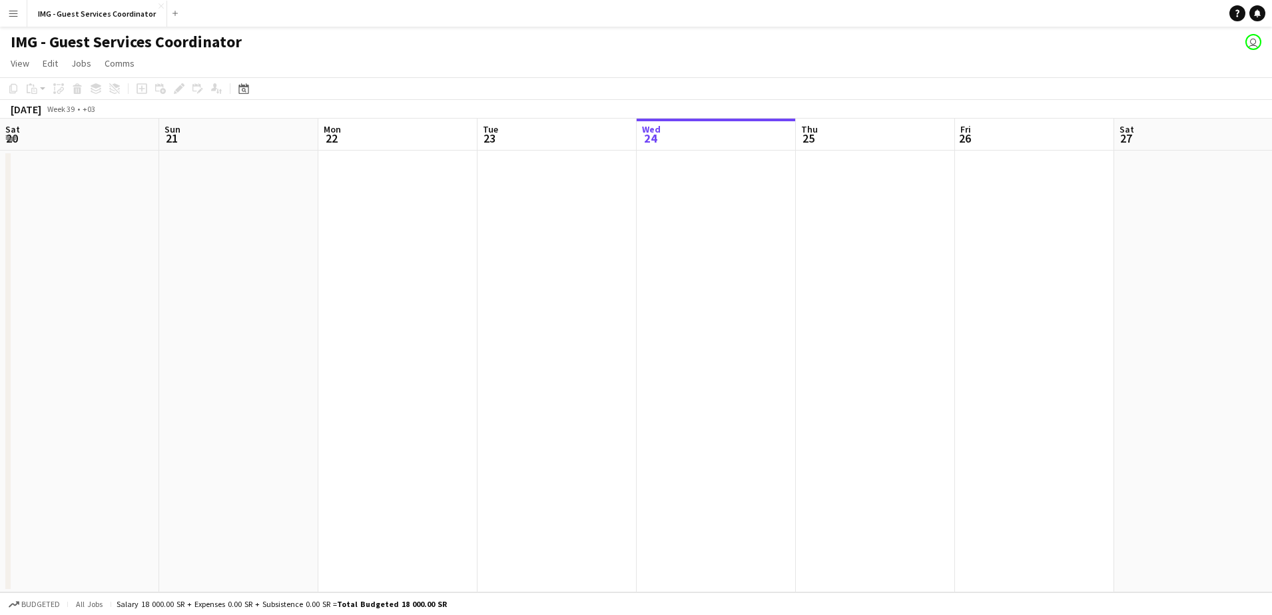
scroll to position [0, 318]
